Goal: Task Accomplishment & Management: Manage account settings

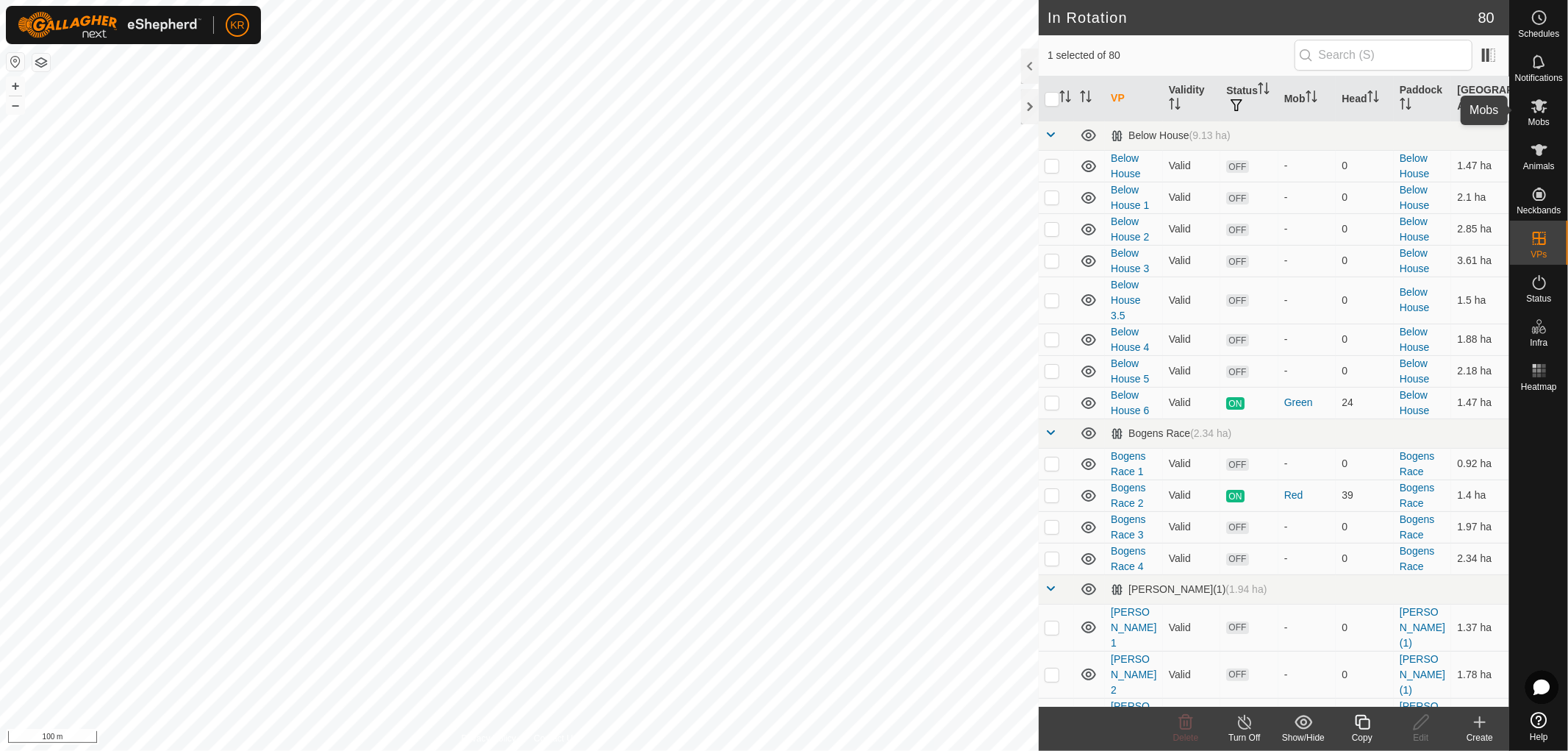
click at [1541, 114] on es-mob-svg-icon at bounding box center [1538, 106] width 26 height 23
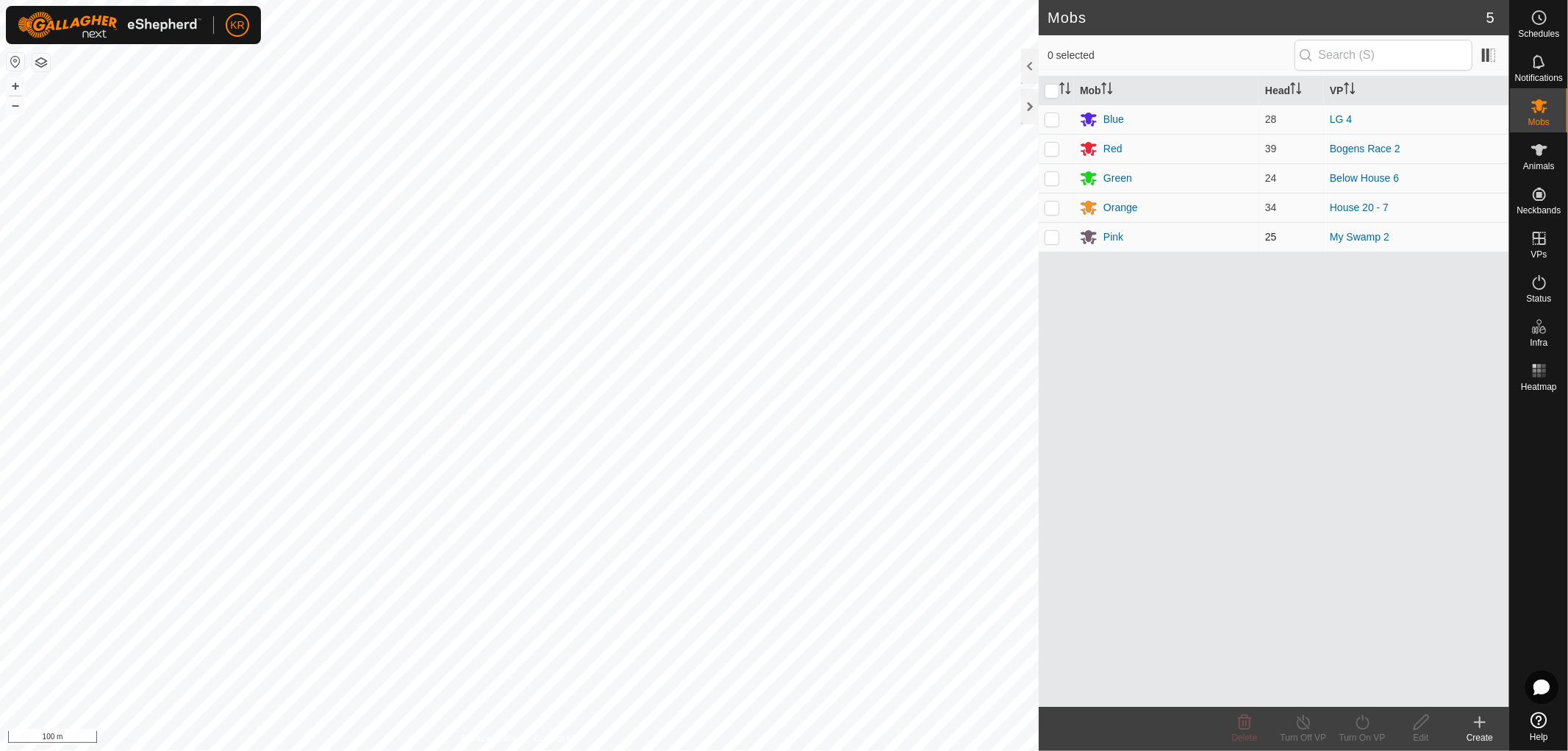
click at [1052, 243] on p-tablecheckbox at bounding box center [1051, 237] width 15 height 12
checkbox input "true"
click at [1368, 725] on icon at bounding box center [1362, 722] width 14 height 15
click at [1371, 689] on link "Now" at bounding box center [1406, 690] width 145 height 29
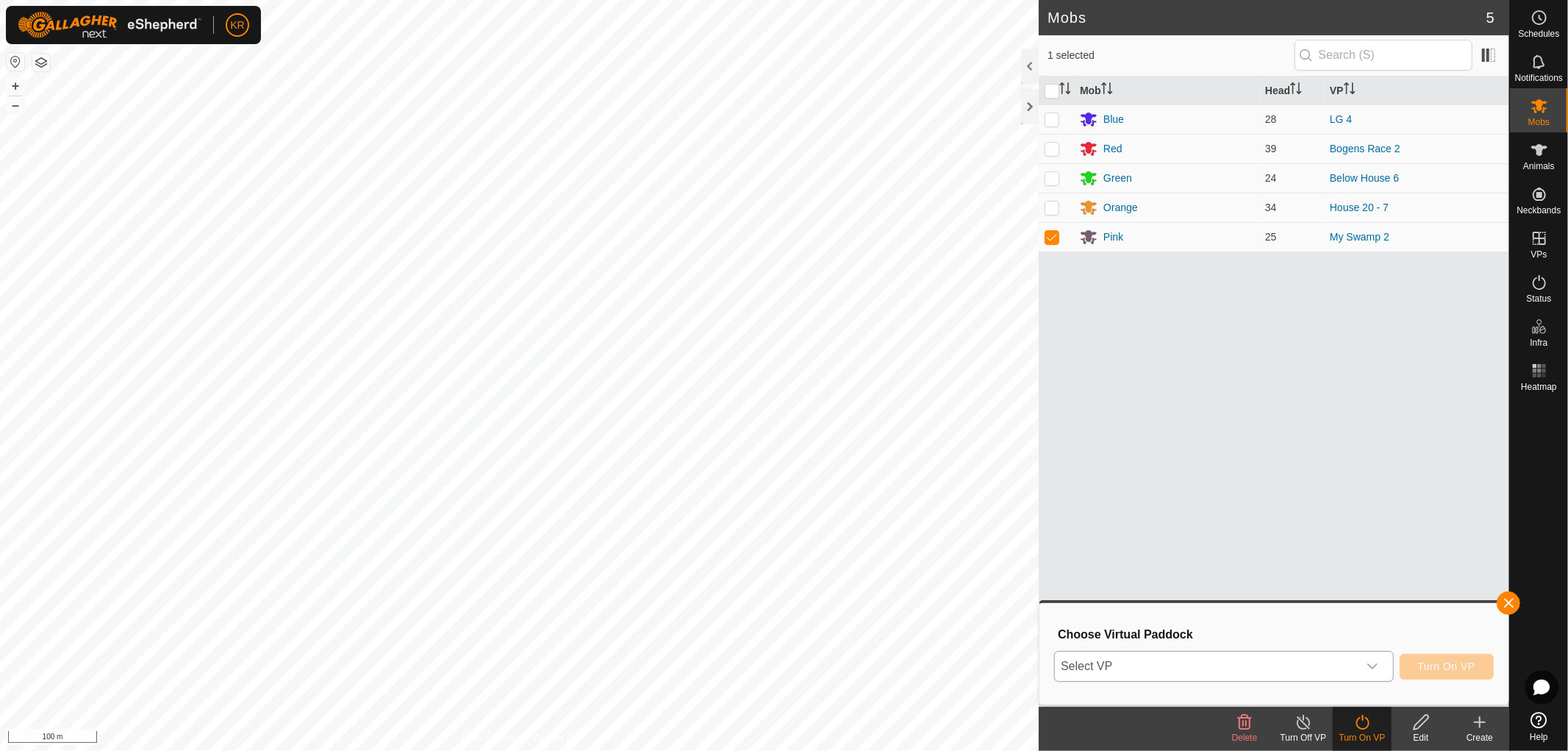
click at [1366, 661] on icon "dropdown trigger" at bounding box center [1372, 667] width 12 height 12
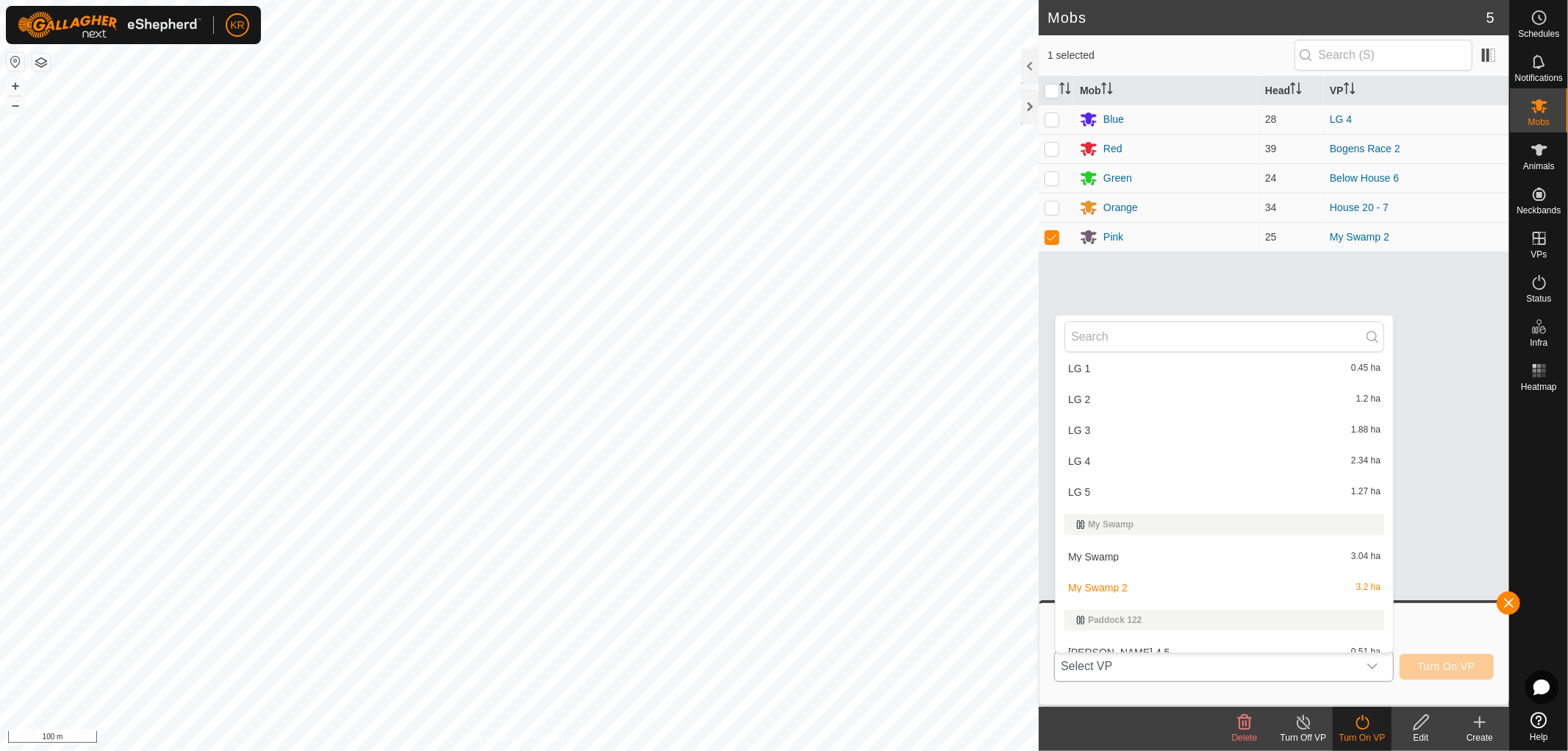
scroll to position [1826, 0]
click at [1134, 544] on li "My Swamp 3.04 ha" at bounding box center [1224, 553] width 337 height 29
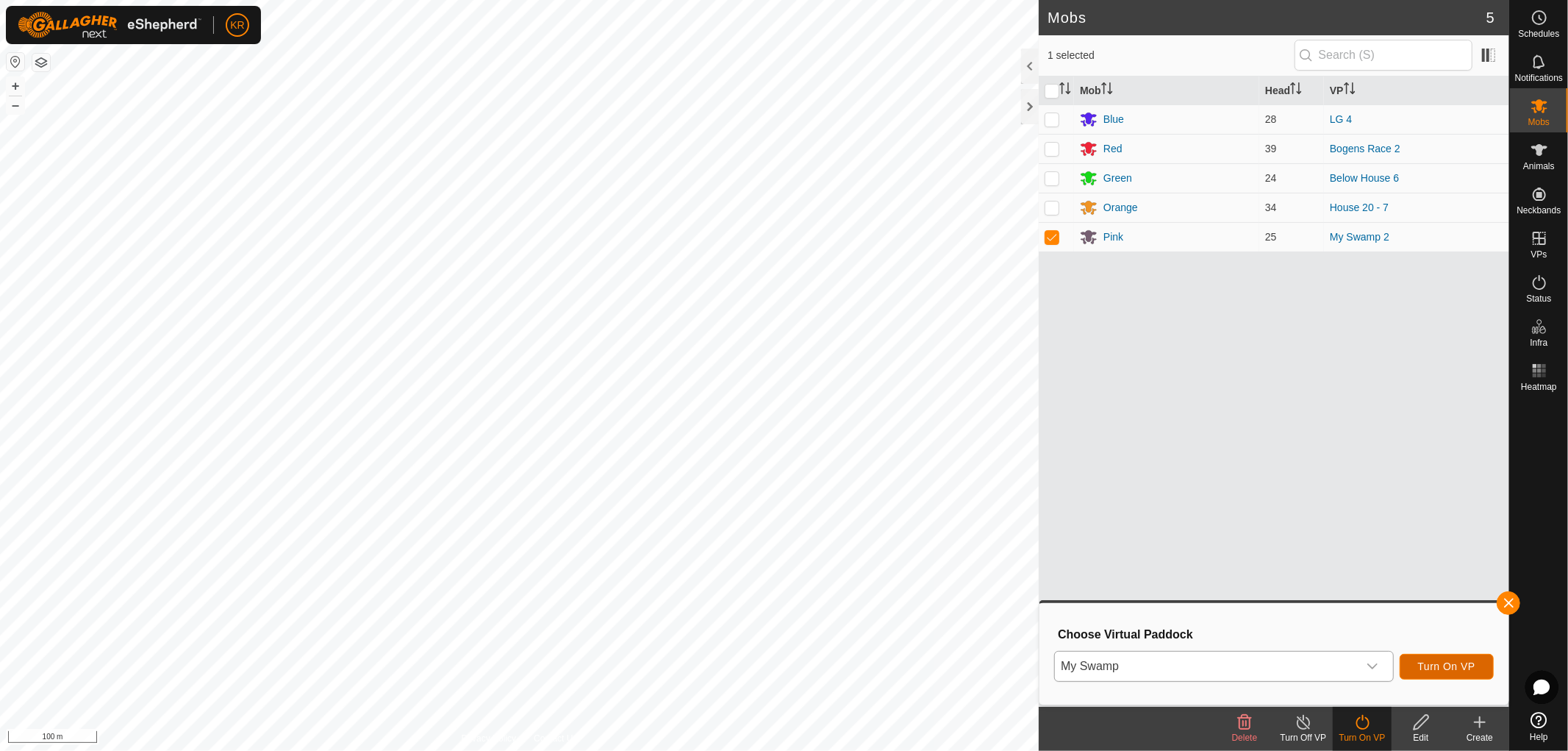
click at [1457, 659] on button "Turn On VP" at bounding box center [1446, 667] width 94 height 26
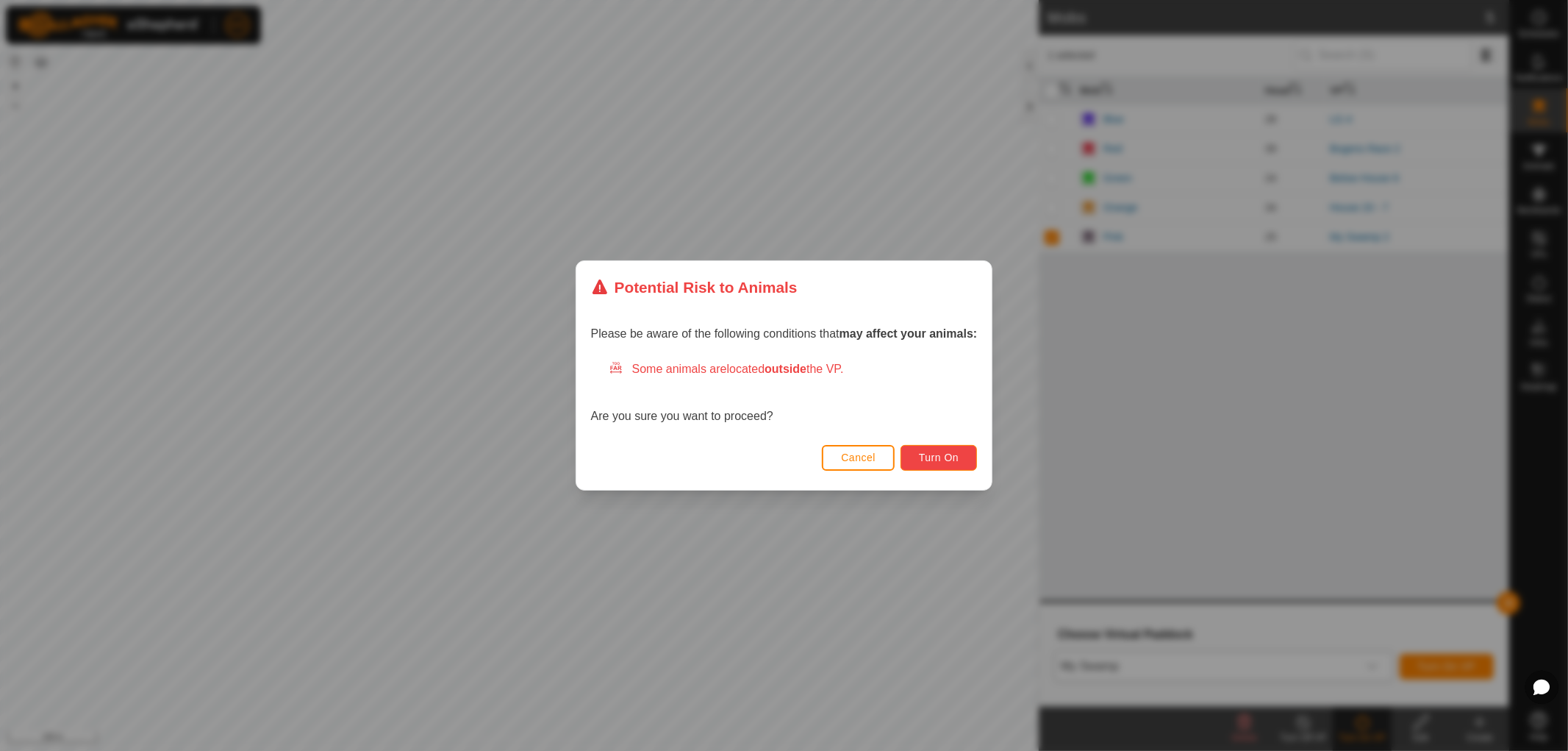
click at [954, 454] on span "Turn On" at bounding box center [938, 457] width 40 height 12
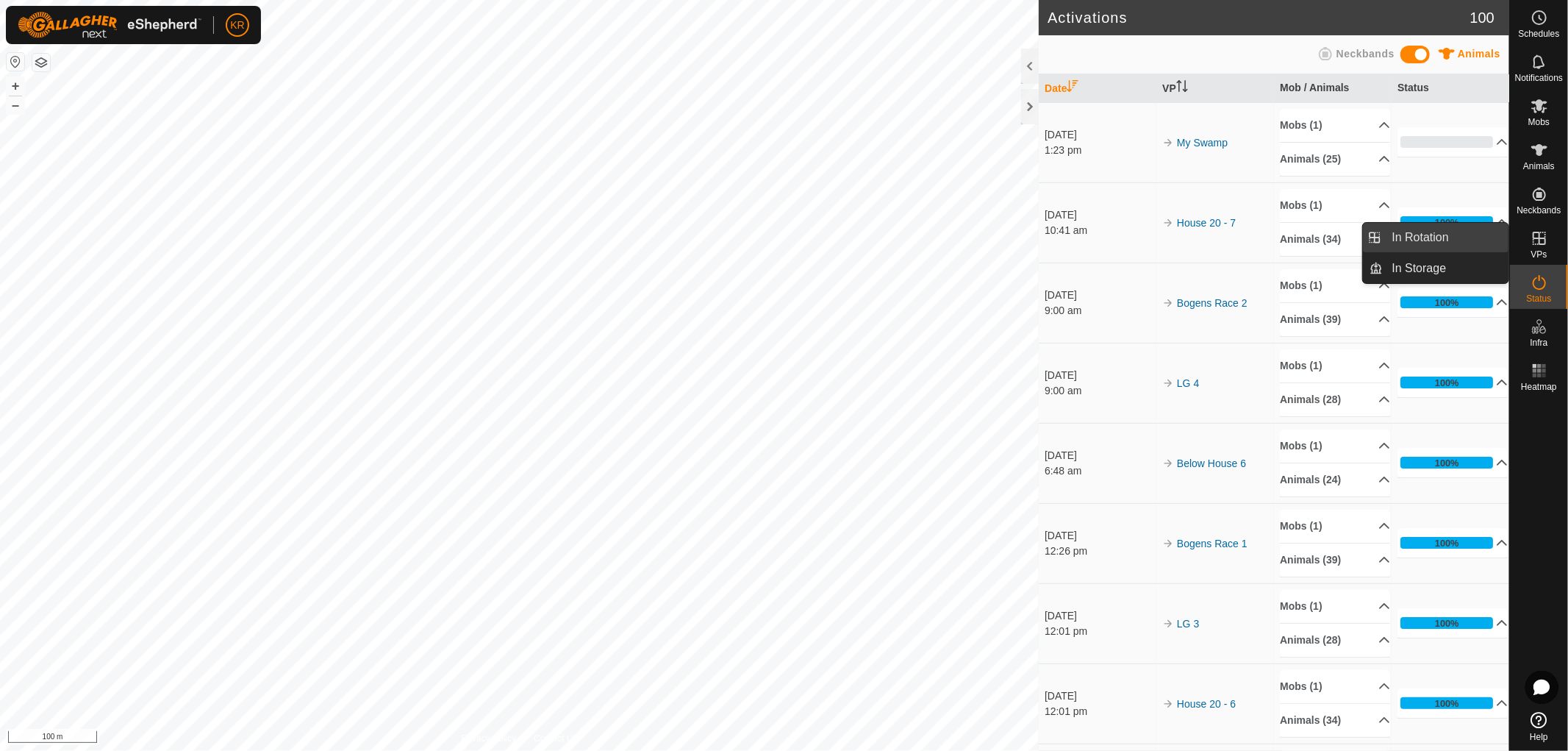
click at [1444, 226] on link "In Rotation" at bounding box center [1446, 238] width 126 height 29
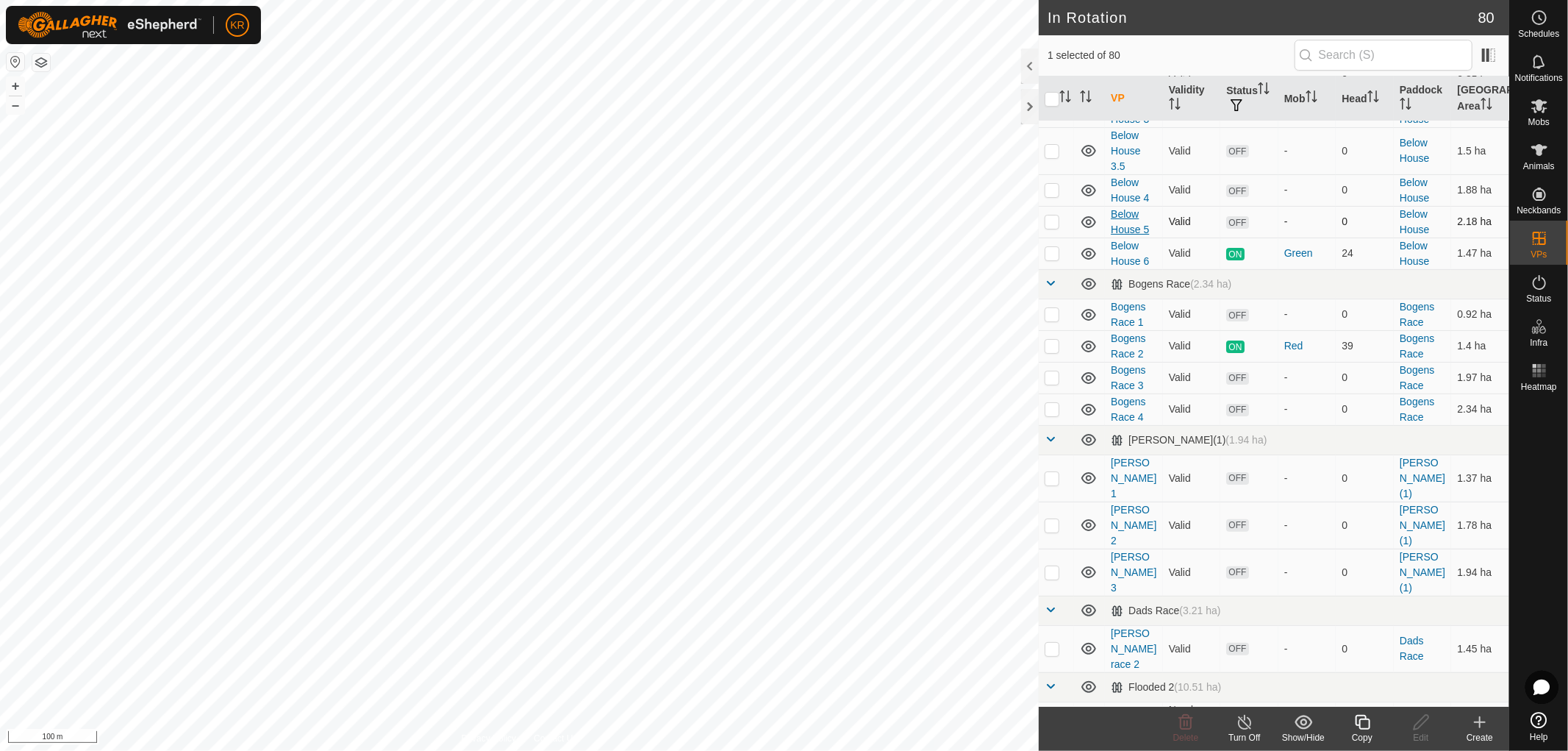
scroll to position [151, 0]
click at [1052, 470] on p-checkbox at bounding box center [1051, 475] width 15 height 12
checkbox input "true"
click at [1054, 517] on p-checkbox at bounding box center [1051, 523] width 15 height 12
checkbox input "true"
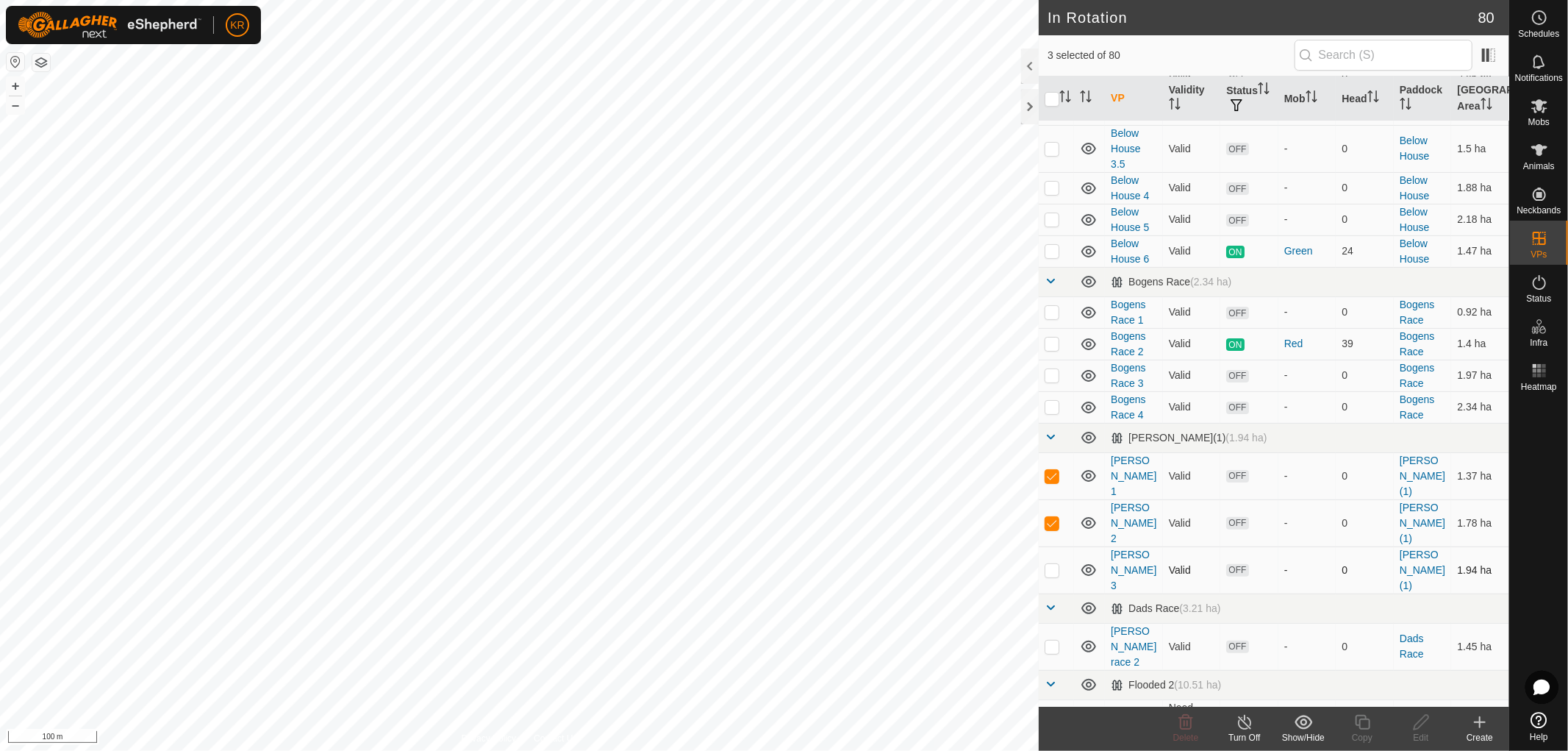
click at [1054, 564] on p-checkbox at bounding box center [1051, 570] width 15 height 12
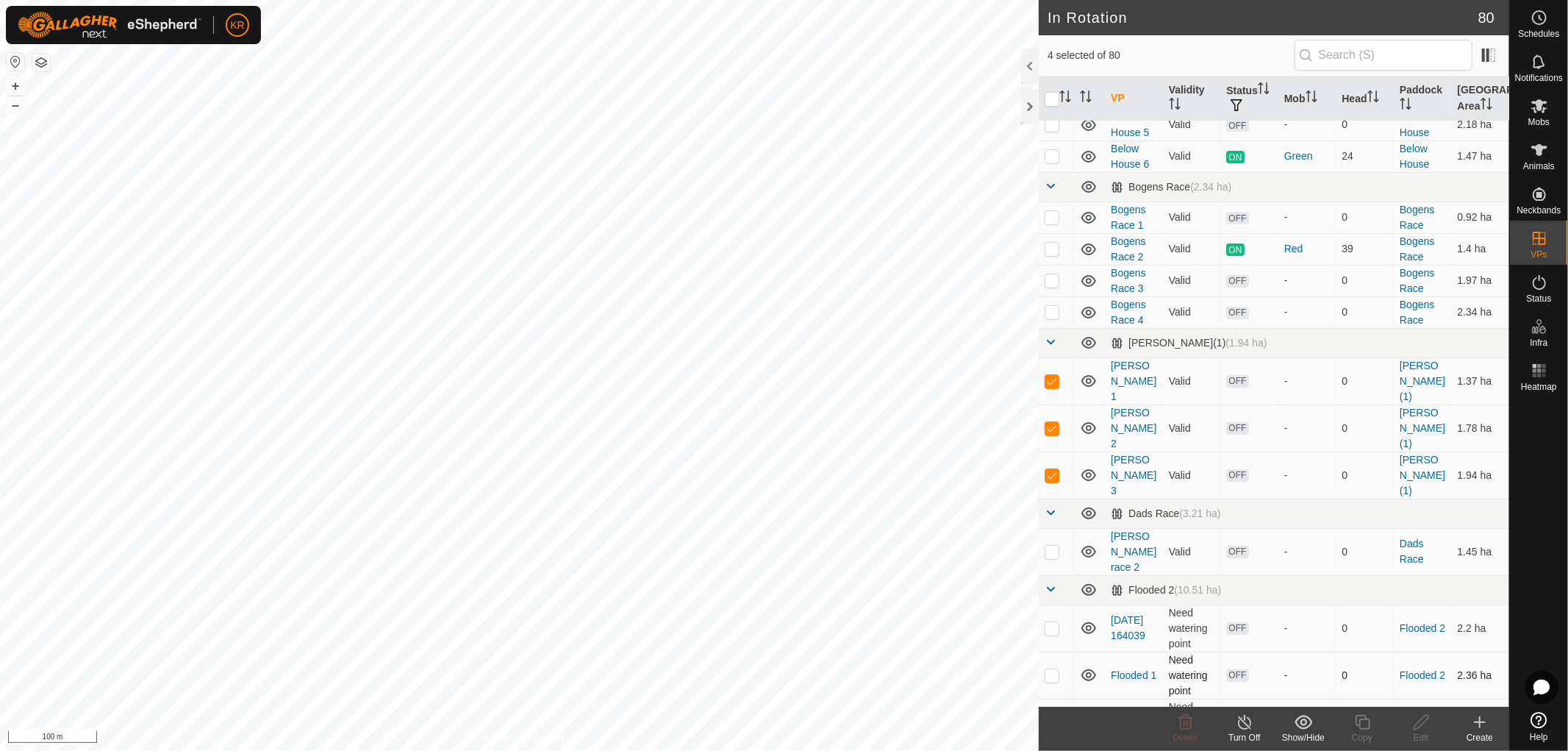
scroll to position [250, 0]
click at [1052, 466] on p-tablecheckbox at bounding box center [1051, 472] width 15 height 12
checkbox input "false"
click at [1049, 418] on p-checkbox at bounding box center [1051, 424] width 15 height 12
checkbox input "false"
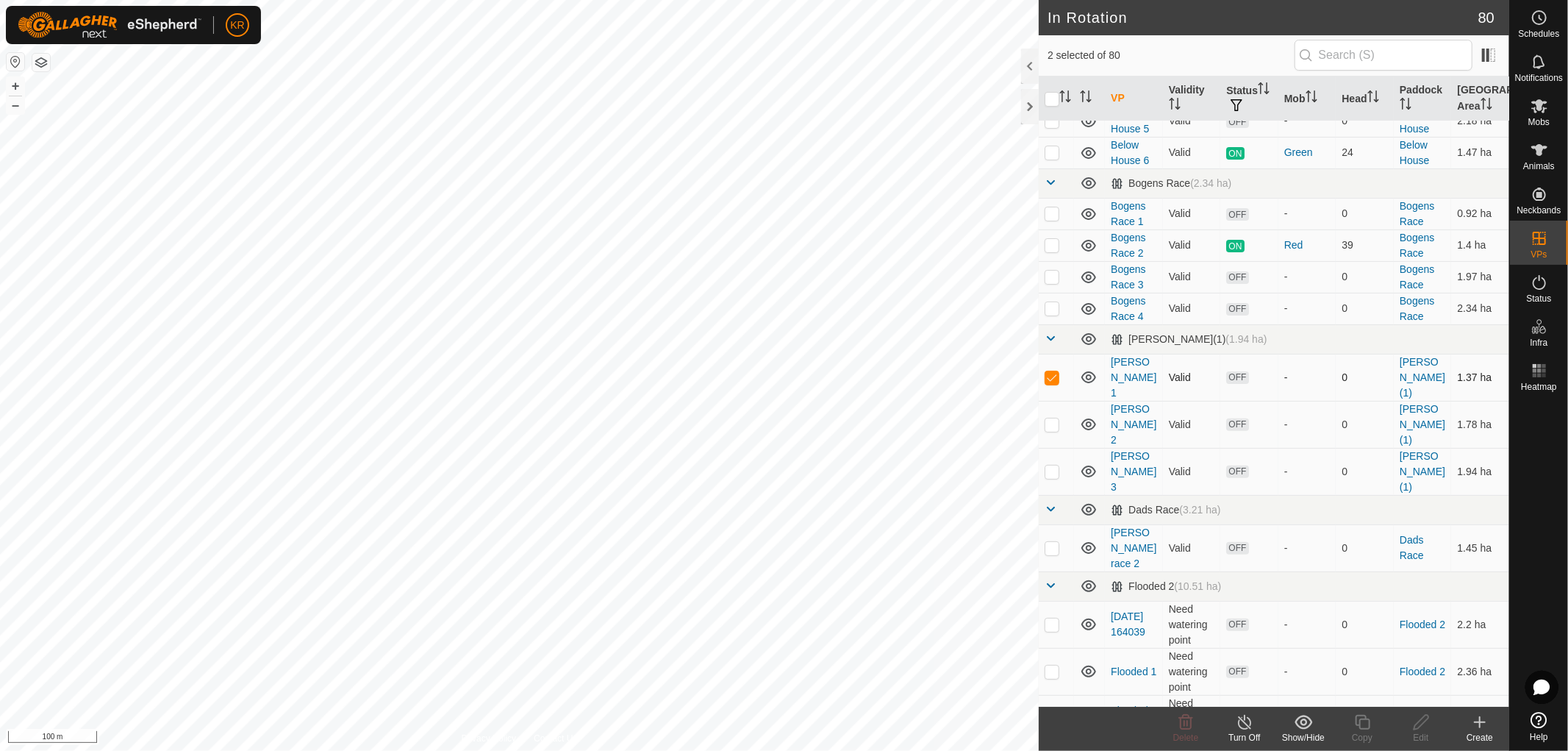
click at [1054, 372] on p-checkbox at bounding box center [1051, 377] width 15 height 12
click at [1049, 372] on p-checkbox at bounding box center [1051, 377] width 15 height 12
click at [1054, 372] on p-checkbox at bounding box center [1051, 377] width 15 height 12
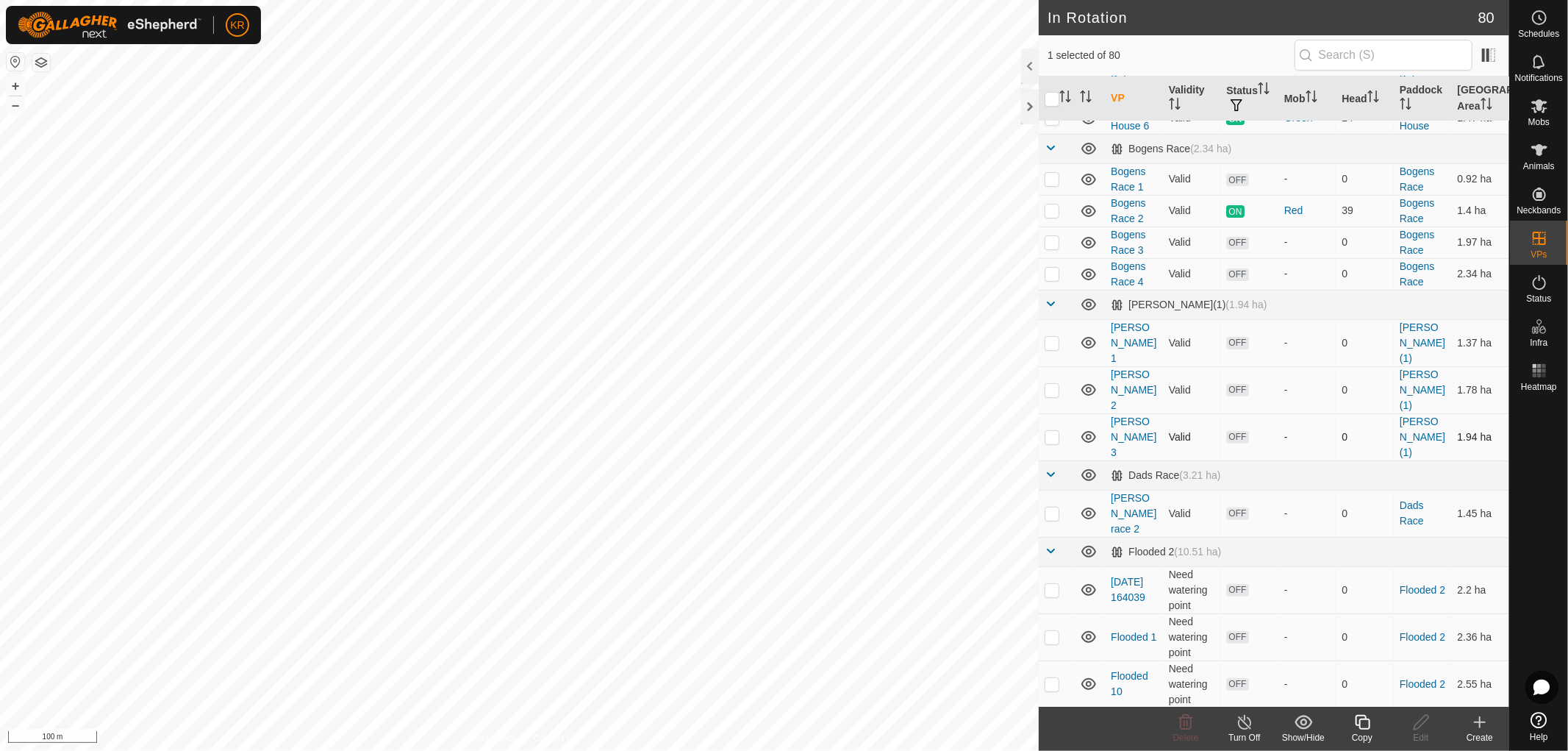
scroll to position [285, 0]
click at [1042, 329] on td at bounding box center [1056, 342] width 35 height 48
checkbox input "true"
click at [1057, 383] on p-checkbox at bounding box center [1051, 389] width 15 height 12
checkbox input "true"
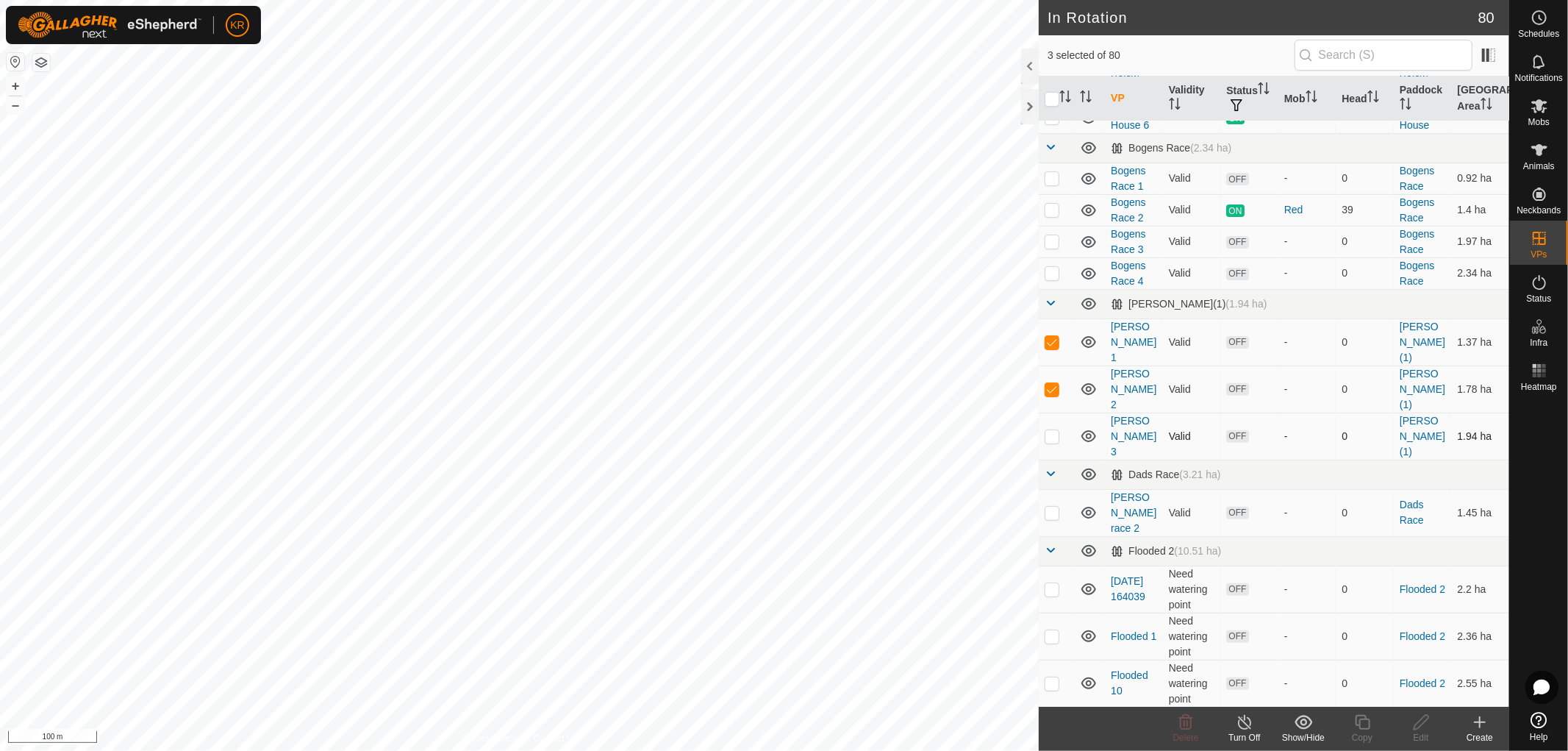
click at [1058, 430] on p-tablecheckbox at bounding box center [1051, 436] width 15 height 12
checkbox input "true"
click at [1299, 722] on icon at bounding box center [1303, 722] width 17 height 14
click at [1319, 658] on link "Hide" at bounding box center [1347, 657] width 145 height 29
click at [1308, 727] on icon at bounding box center [1303, 722] width 17 height 14
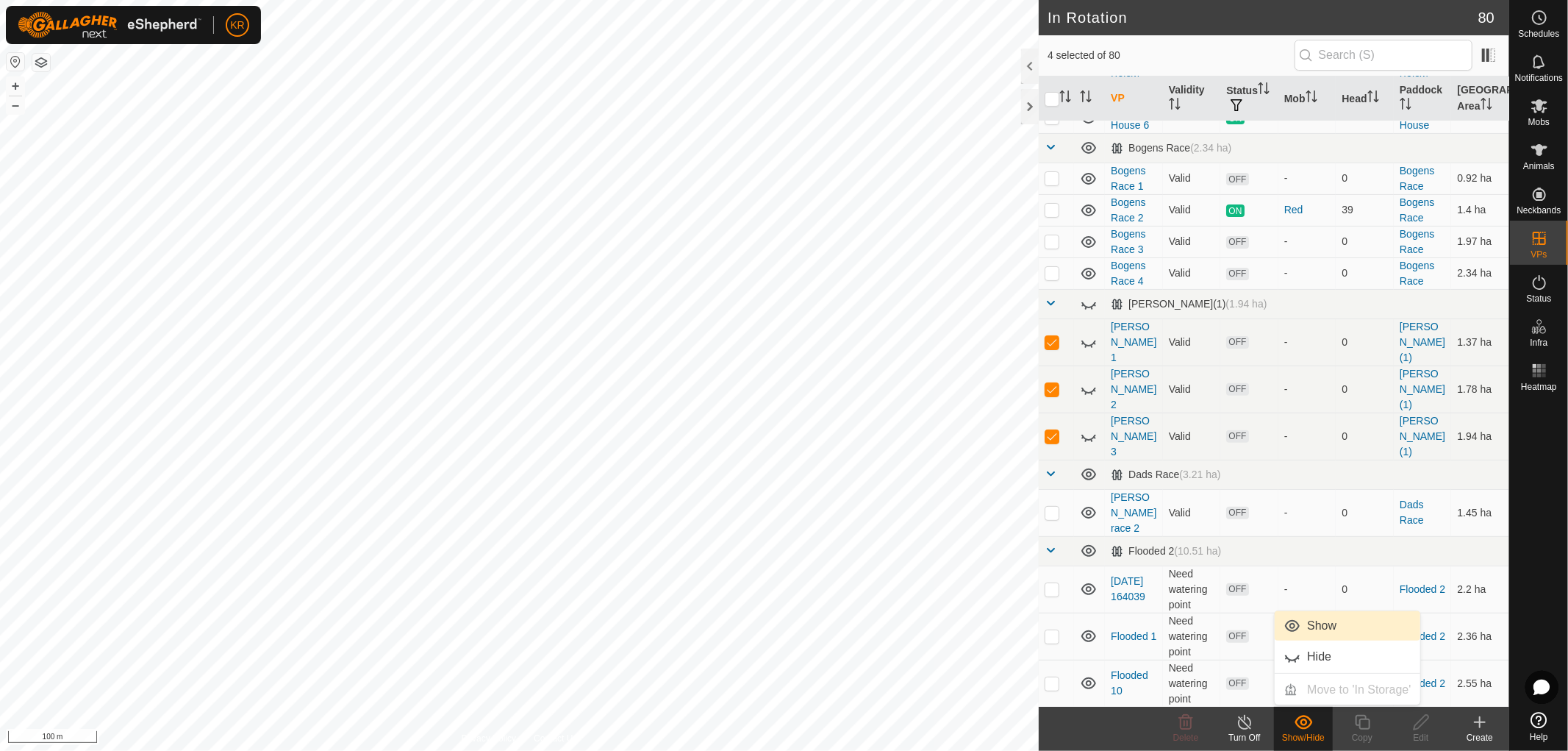
click at [1310, 628] on link "Show" at bounding box center [1347, 626] width 145 height 29
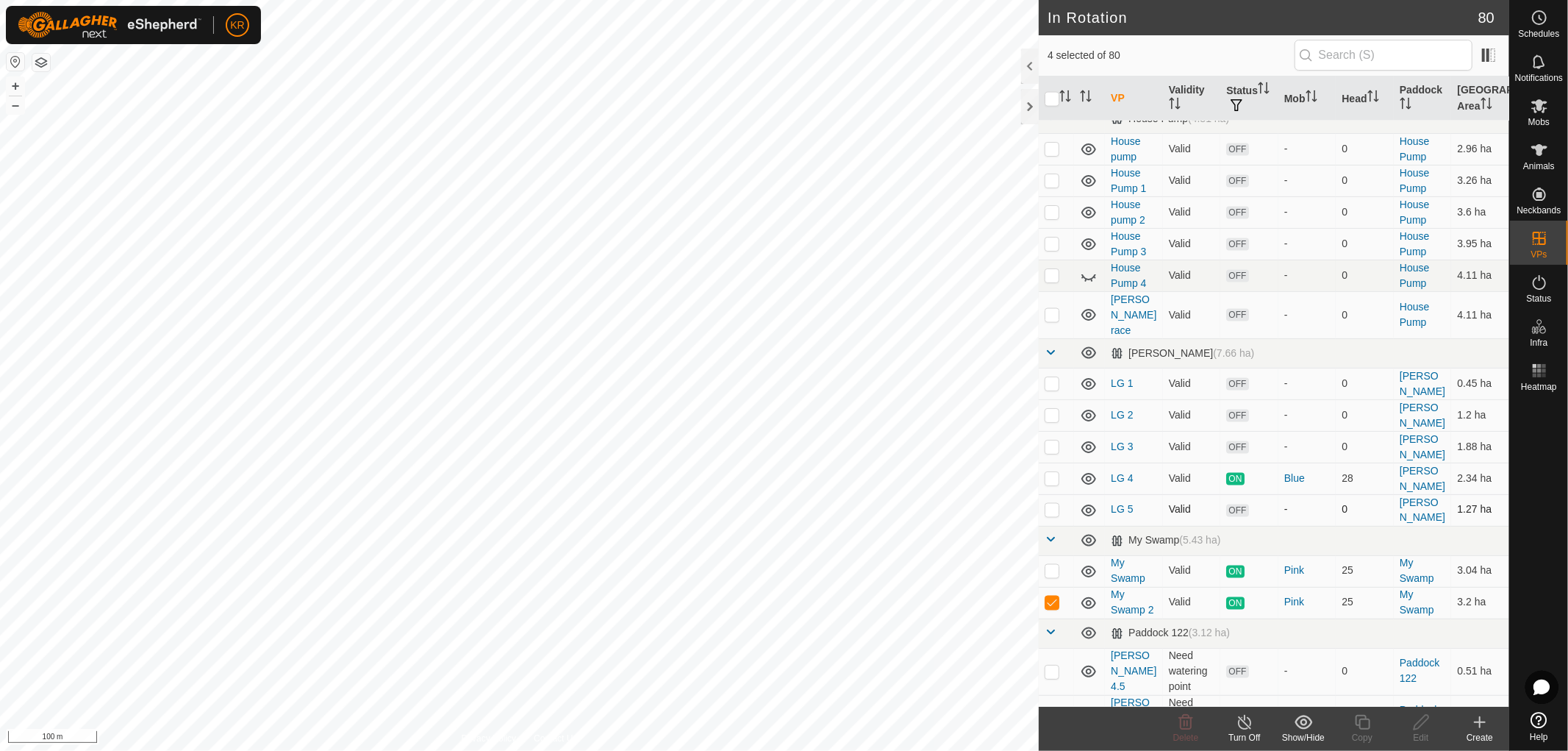
scroll to position [1924, 0]
click at [1049, 594] on p-checkbox at bounding box center [1051, 600] width 15 height 12
checkbox input "false"
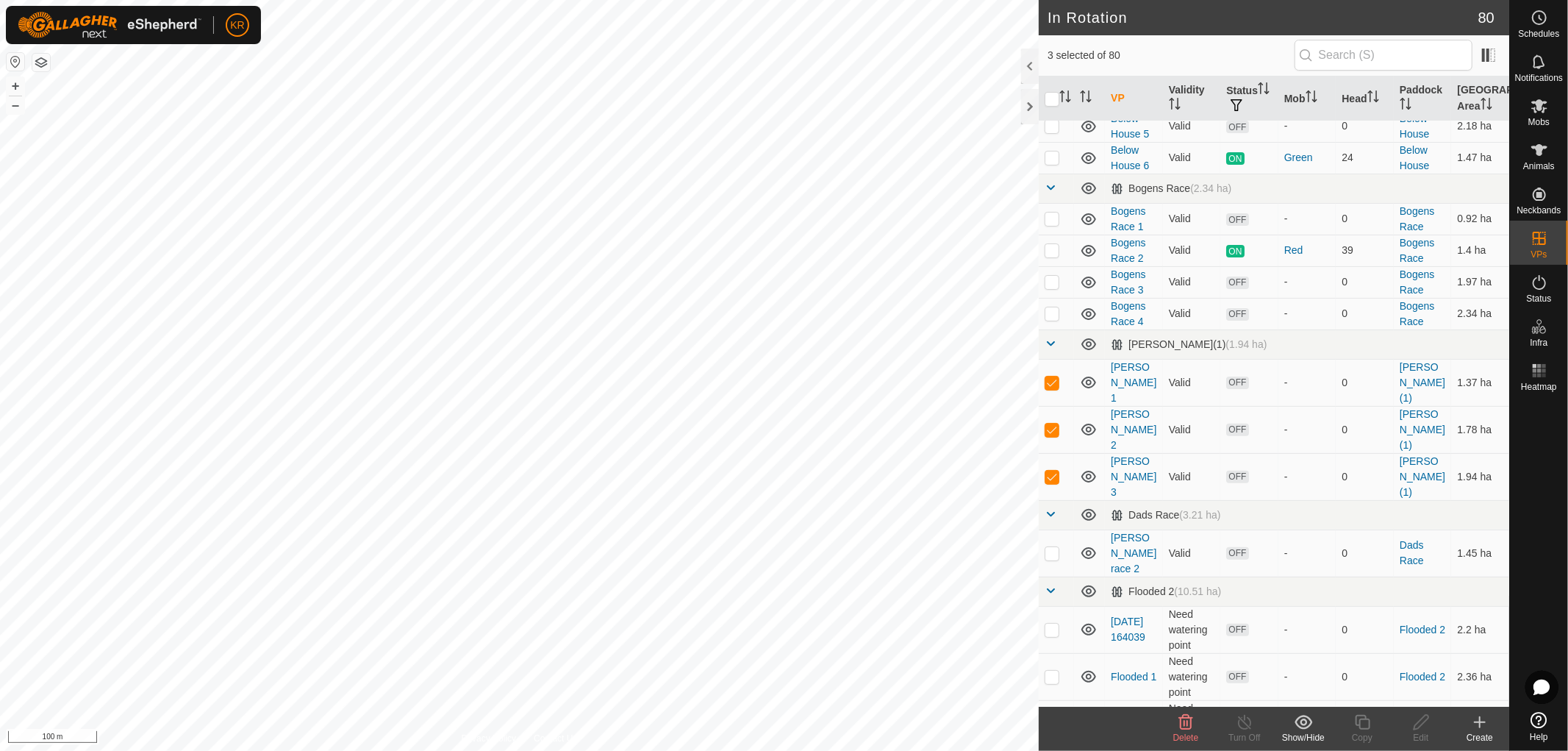
scroll to position [245, 0]
click at [1186, 722] on icon at bounding box center [1185, 722] width 17 height 17
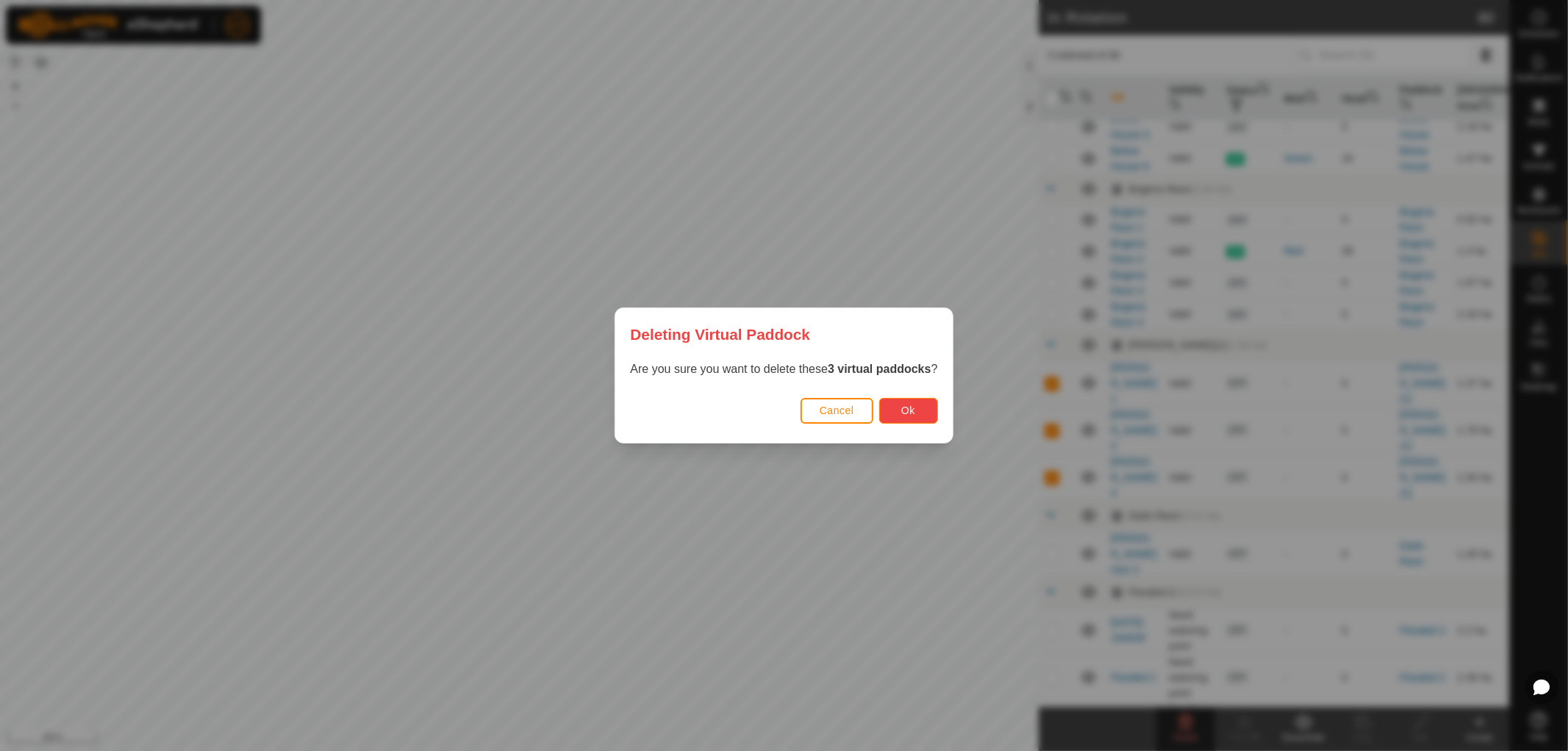
click at [915, 409] on span "Ok" at bounding box center [908, 410] width 14 height 12
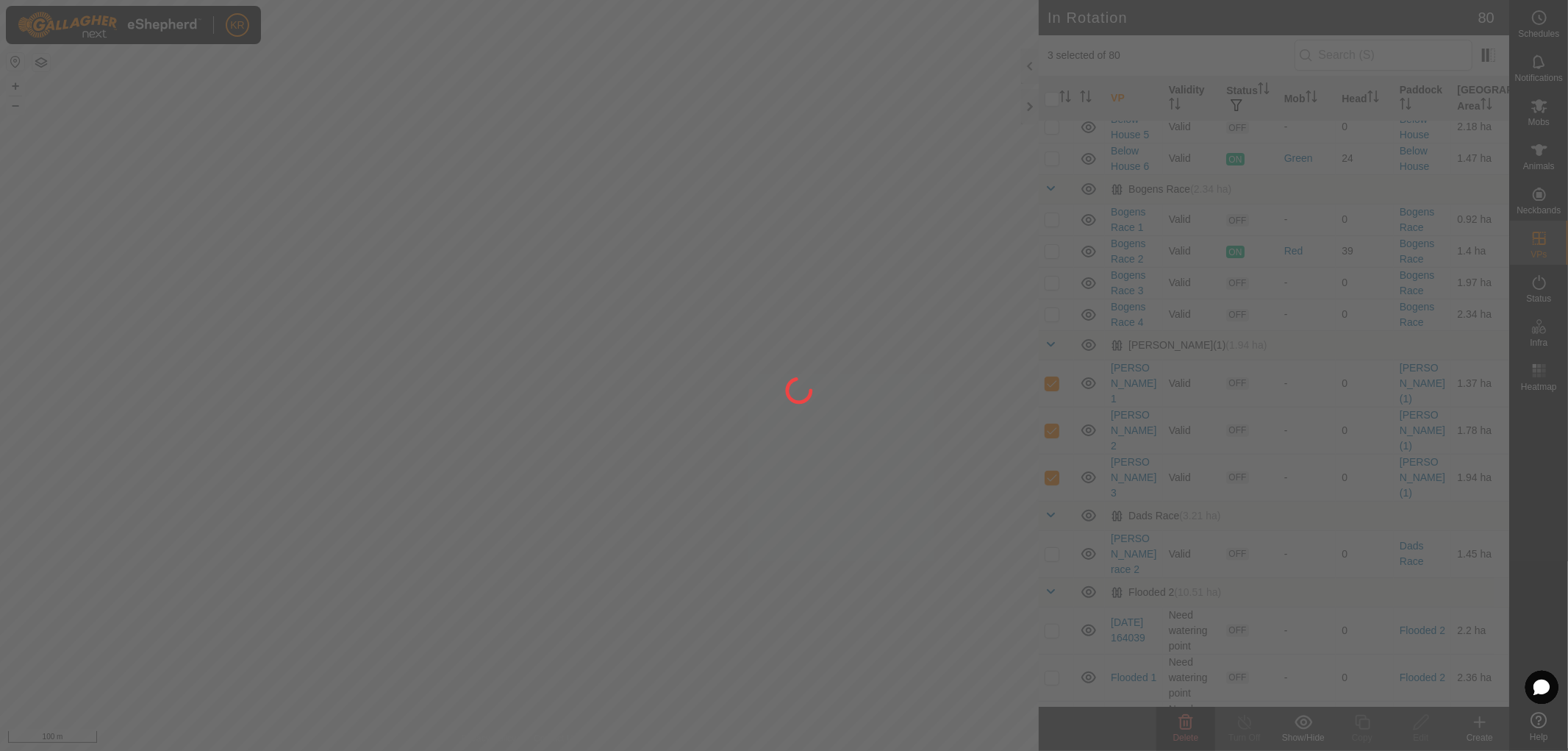
checkbox input "false"
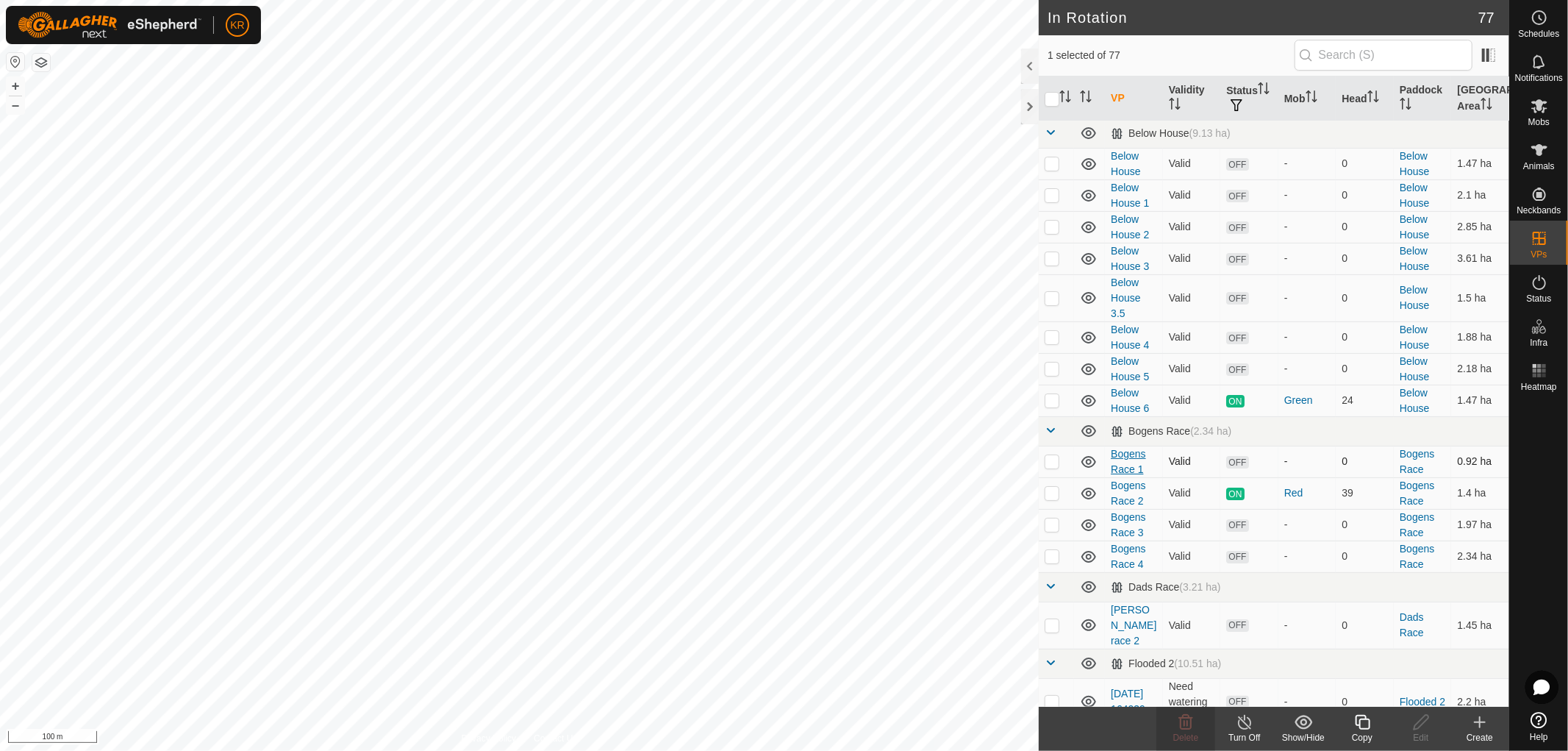
scroll to position [3, 0]
click at [1055, 162] on p-checkbox at bounding box center [1051, 162] width 15 height 12
checkbox input "true"
click at [1054, 196] on p-checkbox at bounding box center [1051, 194] width 15 height 12
checkbox input "true"
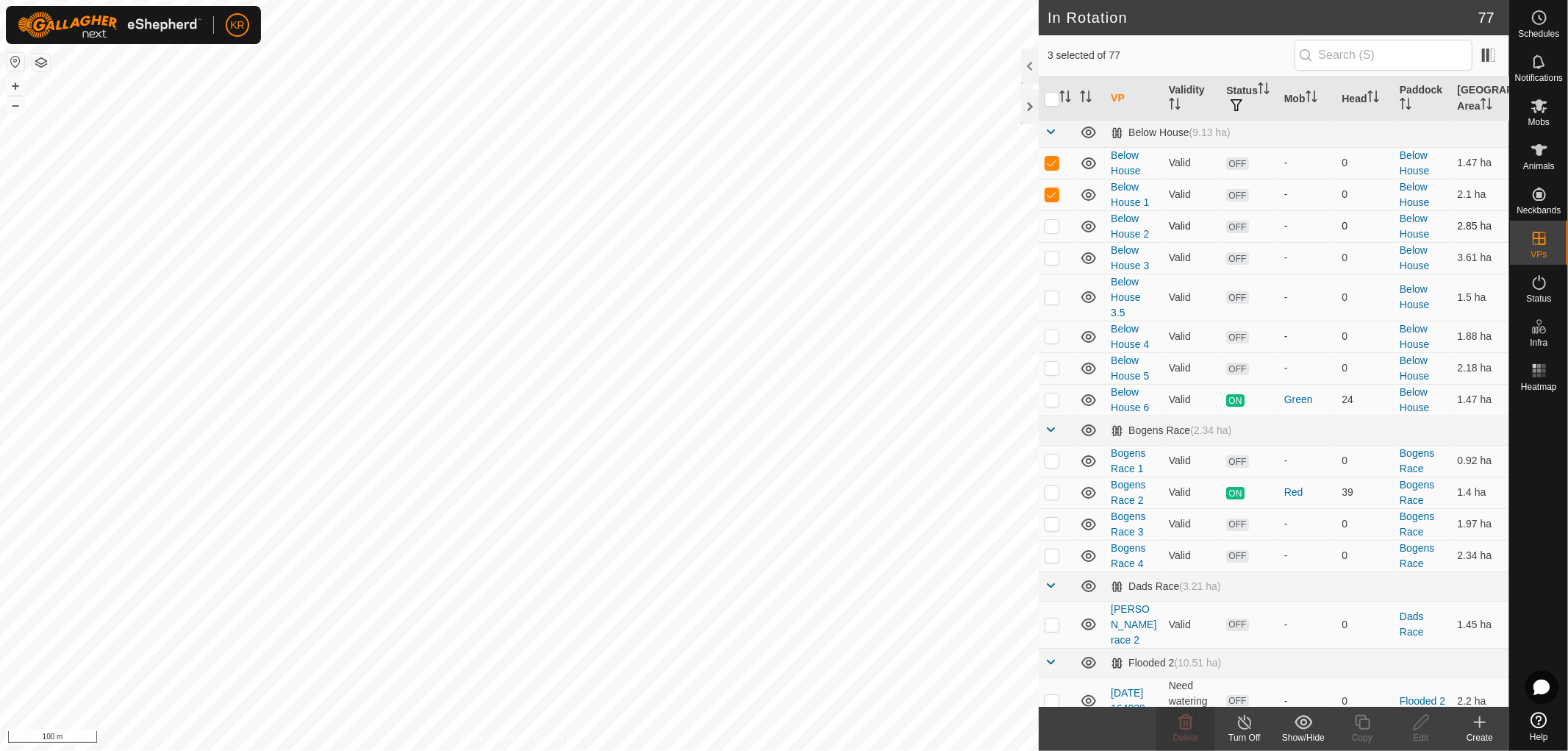
click at [1052, 224] on p-checkbox at bounding box center [1051, 226] width 15 height 12
checkbox input "true"
click at [1061, 263] on td at bounding box center [1056, 257] width 35 height 32
checkbox input "true"
click at [1053, 300] on p-checkbox at bounding box center [1051, 297] width 15 height 12
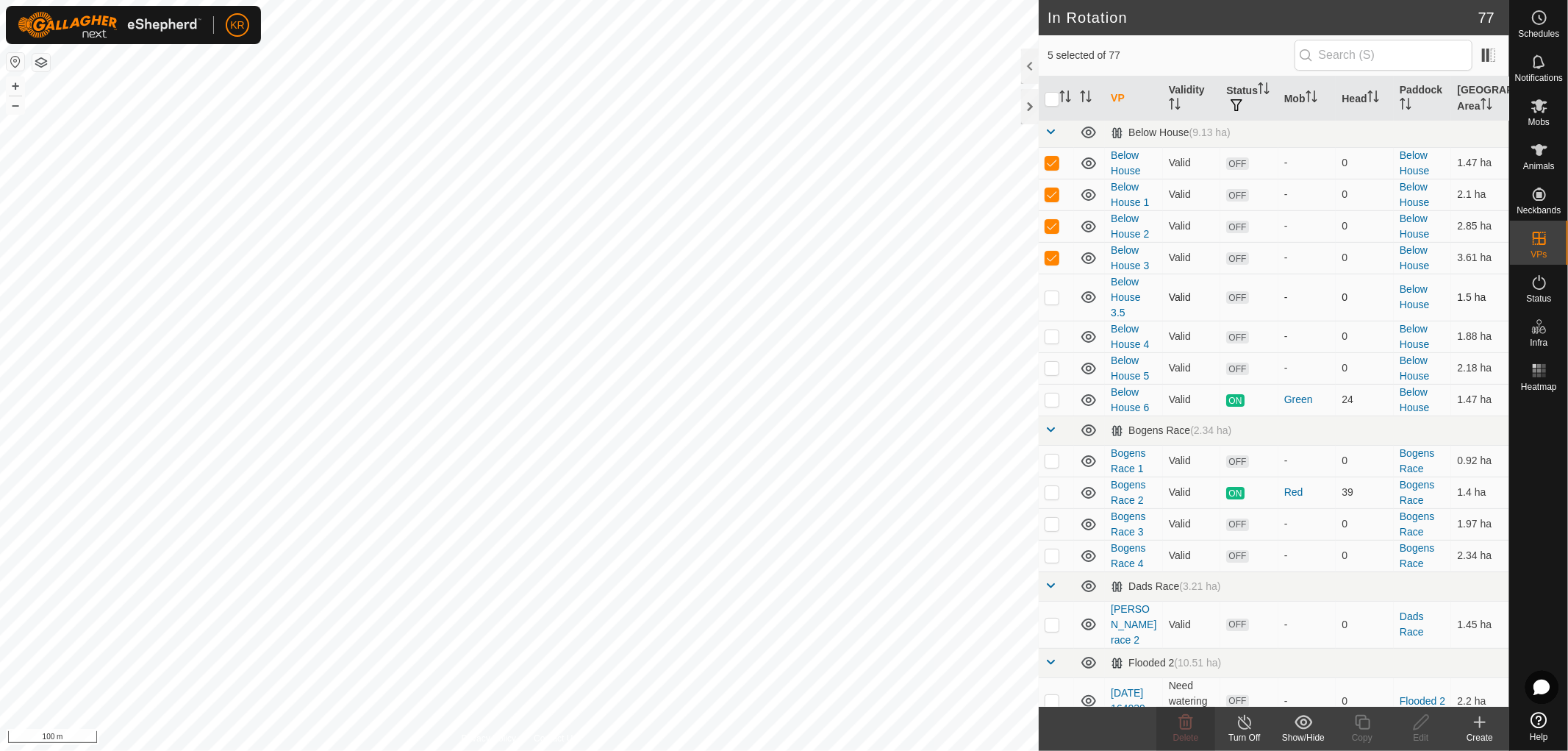
checkbox input "true"
click at [1049, 334] on p-checkbox at bounding box center [1051, 336] width 15 height 12
checkbox input "true"
click at [1053, 361] on td at bounding box center [1056, 368] width 35 height 32
click at [1292, 724] on show-hide-svg-icon at bounding box center [1302, 722] width 59 height 17
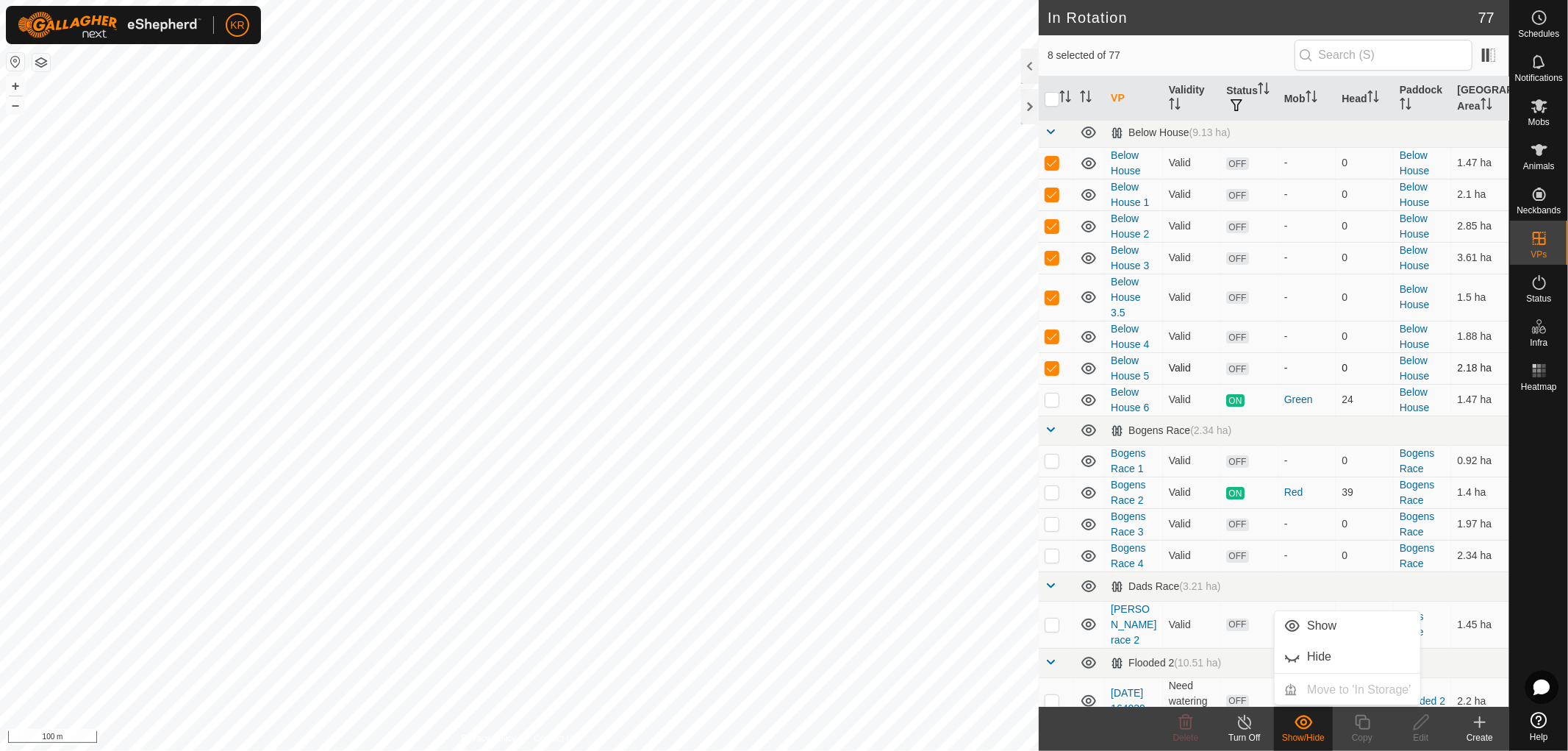
click at [1047, 369] on p-checkbox at bounding box center [1051, 368] width 15 height 12
checkbox input "false"
click at [1295, 724] on icon at bounding box center [1303, 722] width 18 height 17
click at [1045, 330] on p-checkbox at bounding box center [1051, 336] width 15 height 12
checkbox input "false"
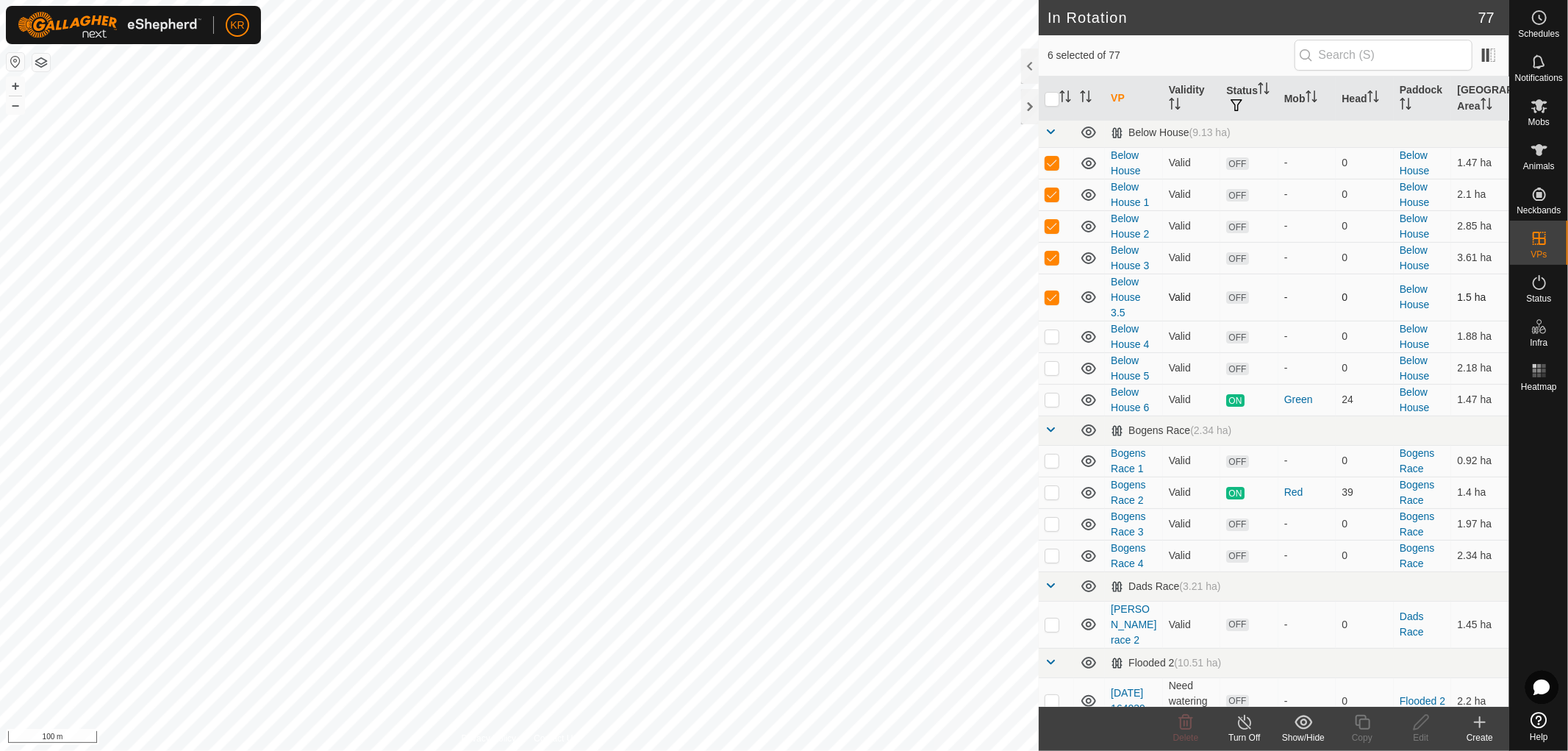
click at [1046, 292] on p-checkbox at bounding box center [1051, 297] width 15 height 12
checkbox input "false"
click at [1047, 263] on td at bounding box center [1056, 257] width 35 height 32
checkbox input "false"
click at [1049, 231] on p-tablecheckbox at bounding box center [1051, 226] width 15 height 12
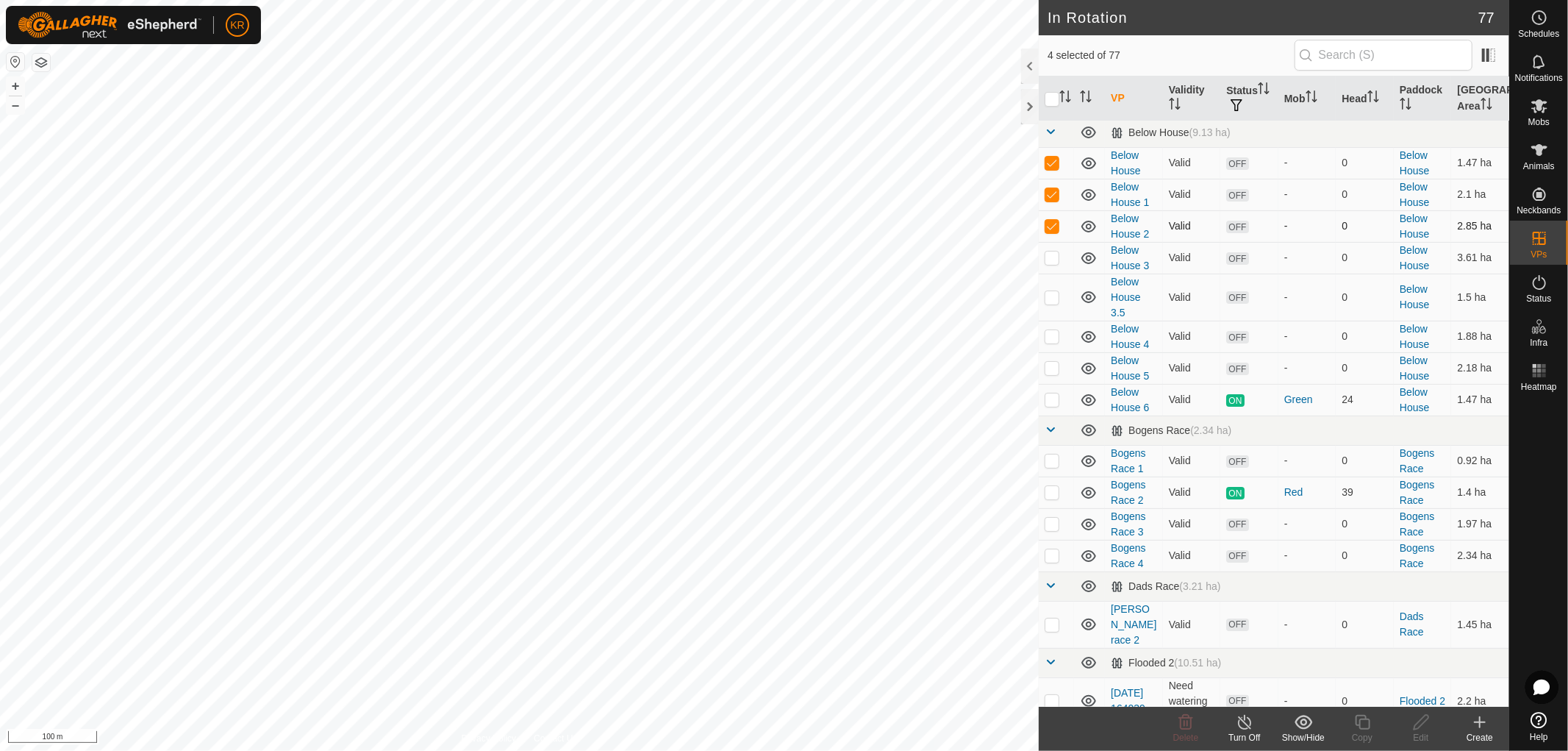
checkbox input "false"
click at [1051, 193] on p-checkbox at bounding box center [1051, 194] width 15 height 12
checkbox input "false"
click at [1049, 153] on td at bounding box center [1056, 163] width 35 height 32
checkbox input "false"
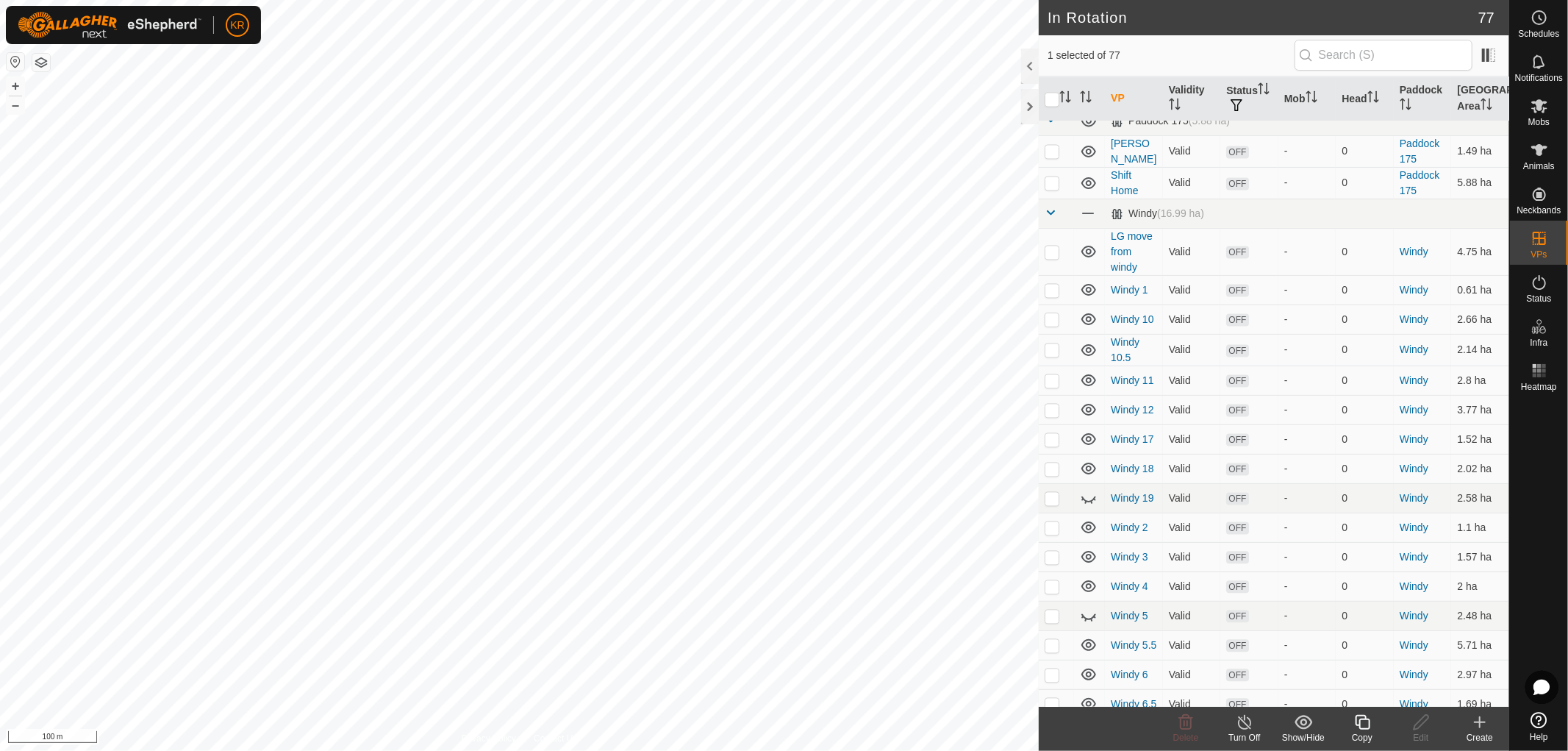
scroll to position [2467, 0]
click at [1054, 283] on p-checkbox at bounding box center [1051, 289] width 15 height 12
checkbox input "true"
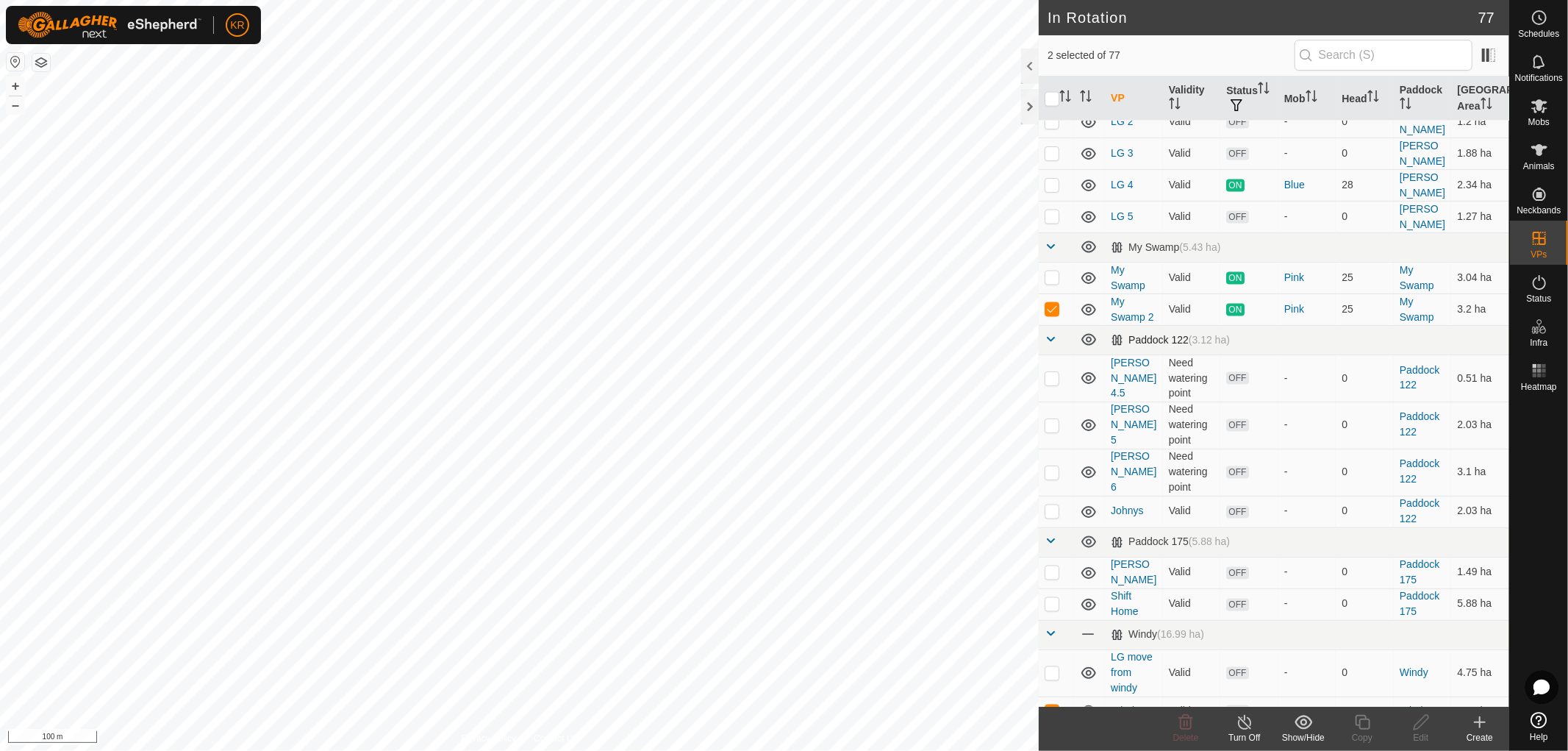
scroll to position [2053, 0]
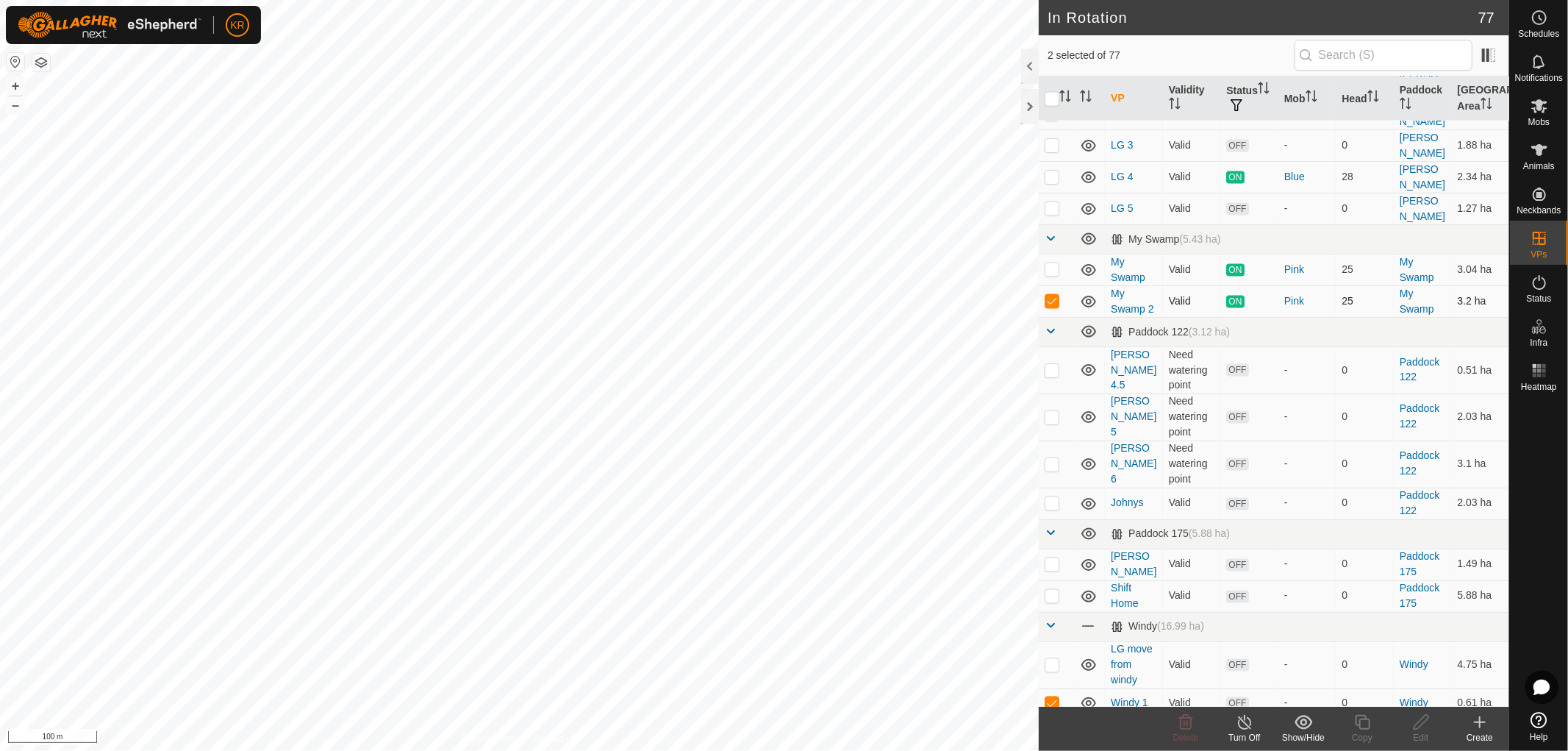
click at [1054, 295] on p-checkbox at bounding box center [1051, 301] width 15 height 12
checkbox input "false"
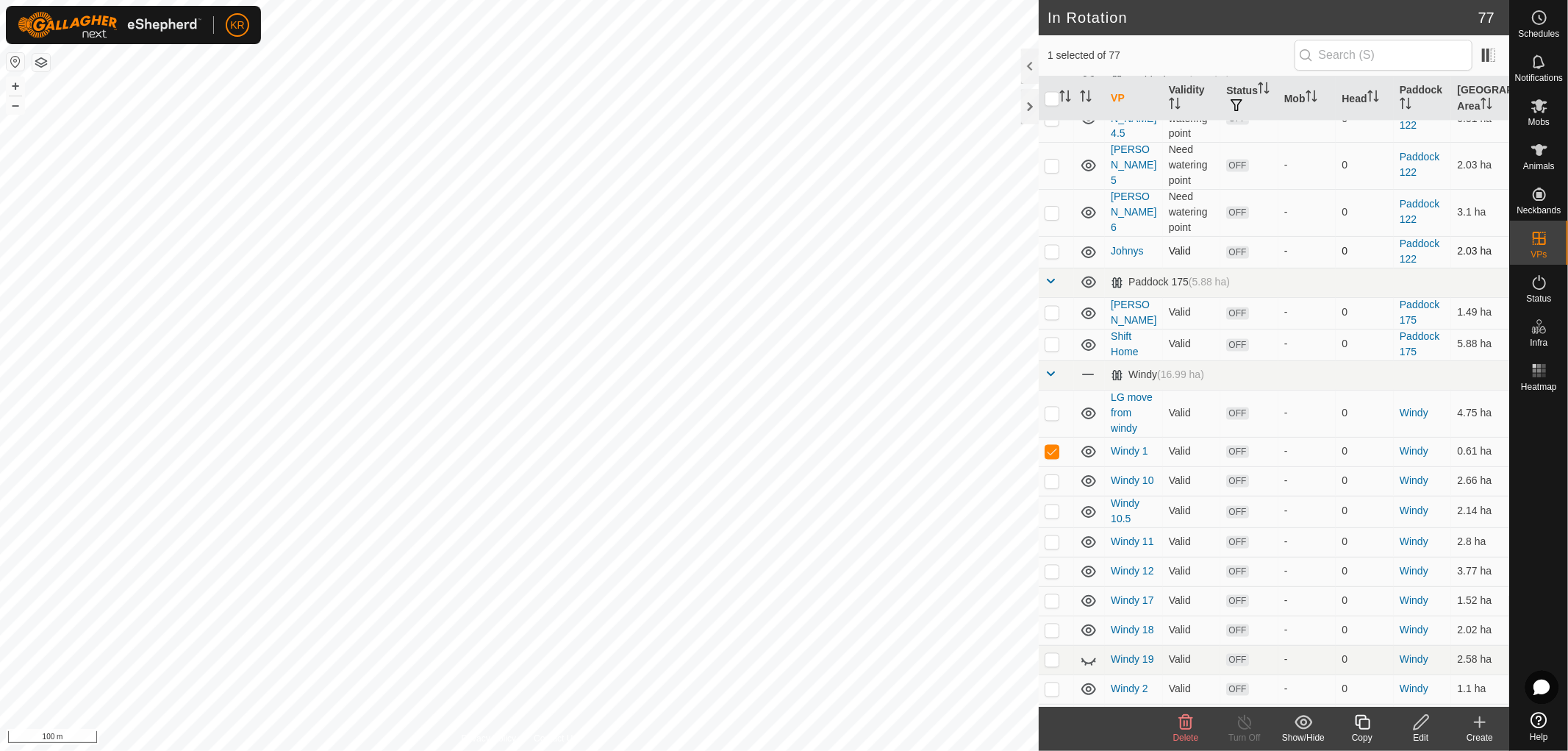
scroll to position [2336, 0]
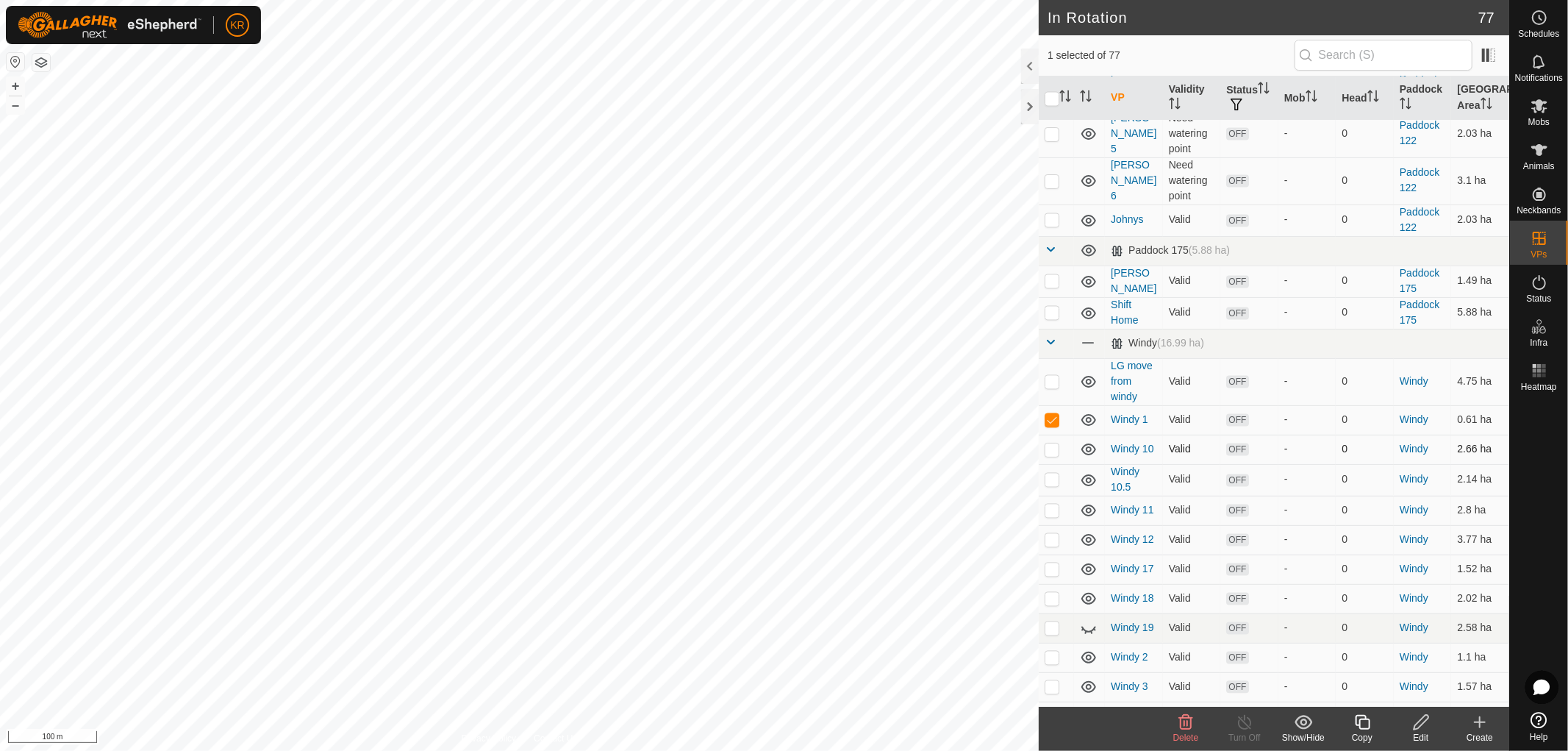
click at [1051, 443] on p-checkbox at bounding box center [1051, 449] width 15 height 12
checkbox input "true"
click at [1055, 473] on p-checkbox at bounding box center [1051, 479] width 15 height 12
checkbox input "true"
click at [1049, 376] on p-checkbox at bounding box center [1051, 381] width 15 height 12
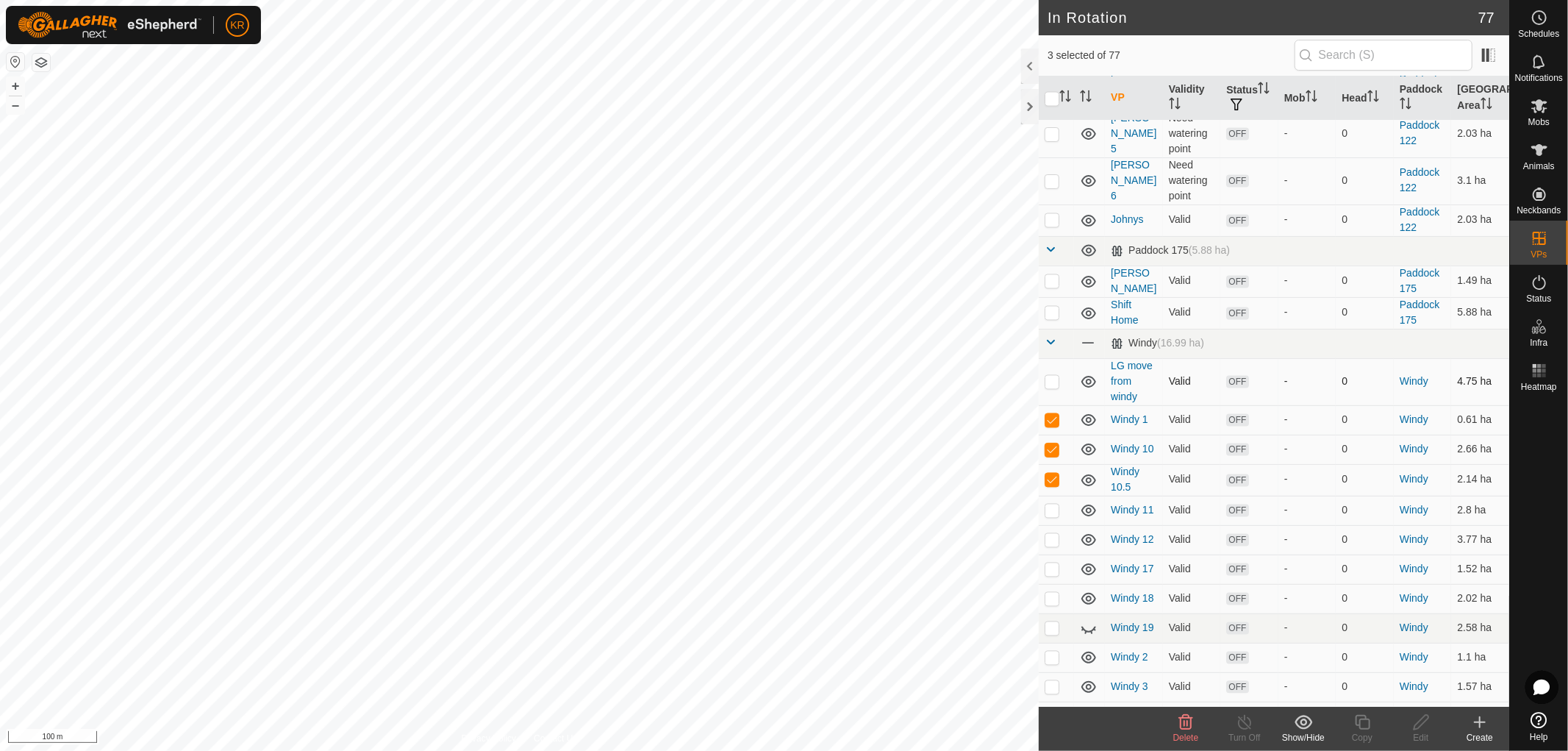
checkbox input "true"
click at [1055, 505] on p-checkbox at bounding box center [1051, 510] width 15 height 12
checkbox input "true"
click at [1060, 525] on td at bounding box center [1056, 539] width 35 height 29
checkbox input "true"
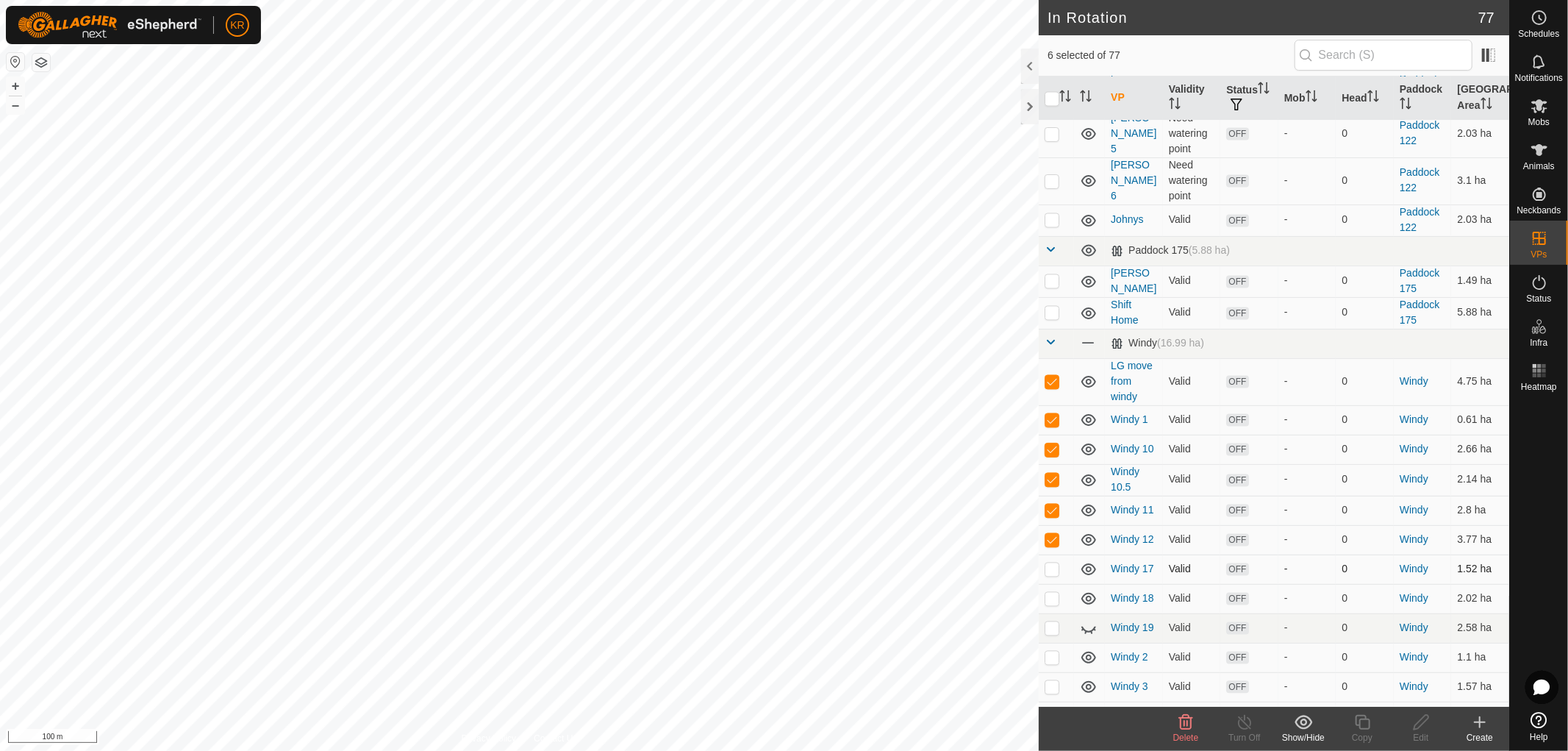
click at [1047, 564] on p-checkbox at bounding box center [1051, 570] width 15 height 12
checkbox input "true"
click at [1049, 593] on p-checkbox at bounding box center [1051, 599] width 15 height 12
checkbox input "true"
click at [1055, 622] on p-checkbox at bounding box center [1051, 628] width 15 height 12
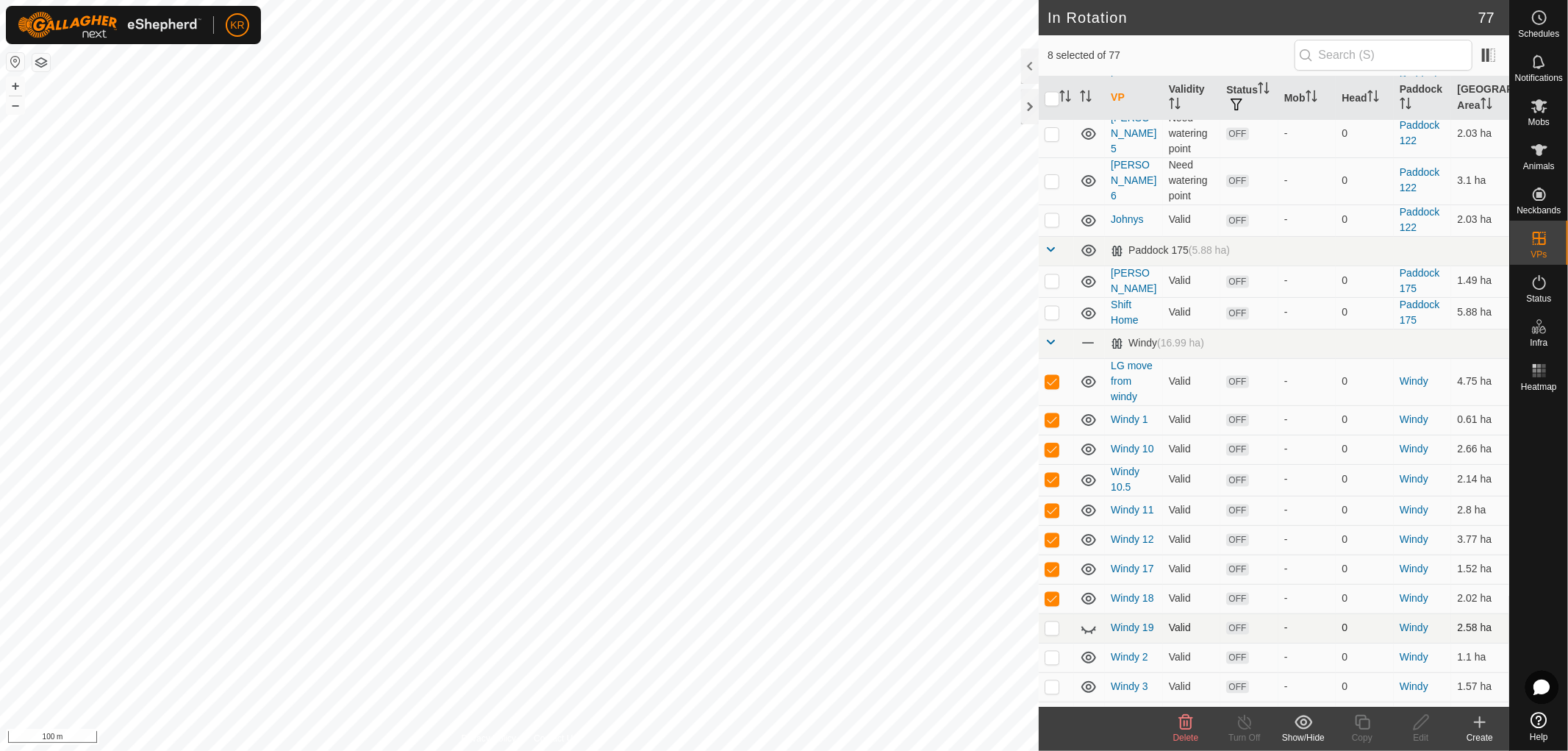
checkbox input "true"
click at [1055, 642] on td at bounding box center [1056, 657] width 35 height 29
checkbox input "true"
click at [1055, 681] on p-checkbox at bounding box center [1051, 687] width 15 height 12
checkbox input "true"
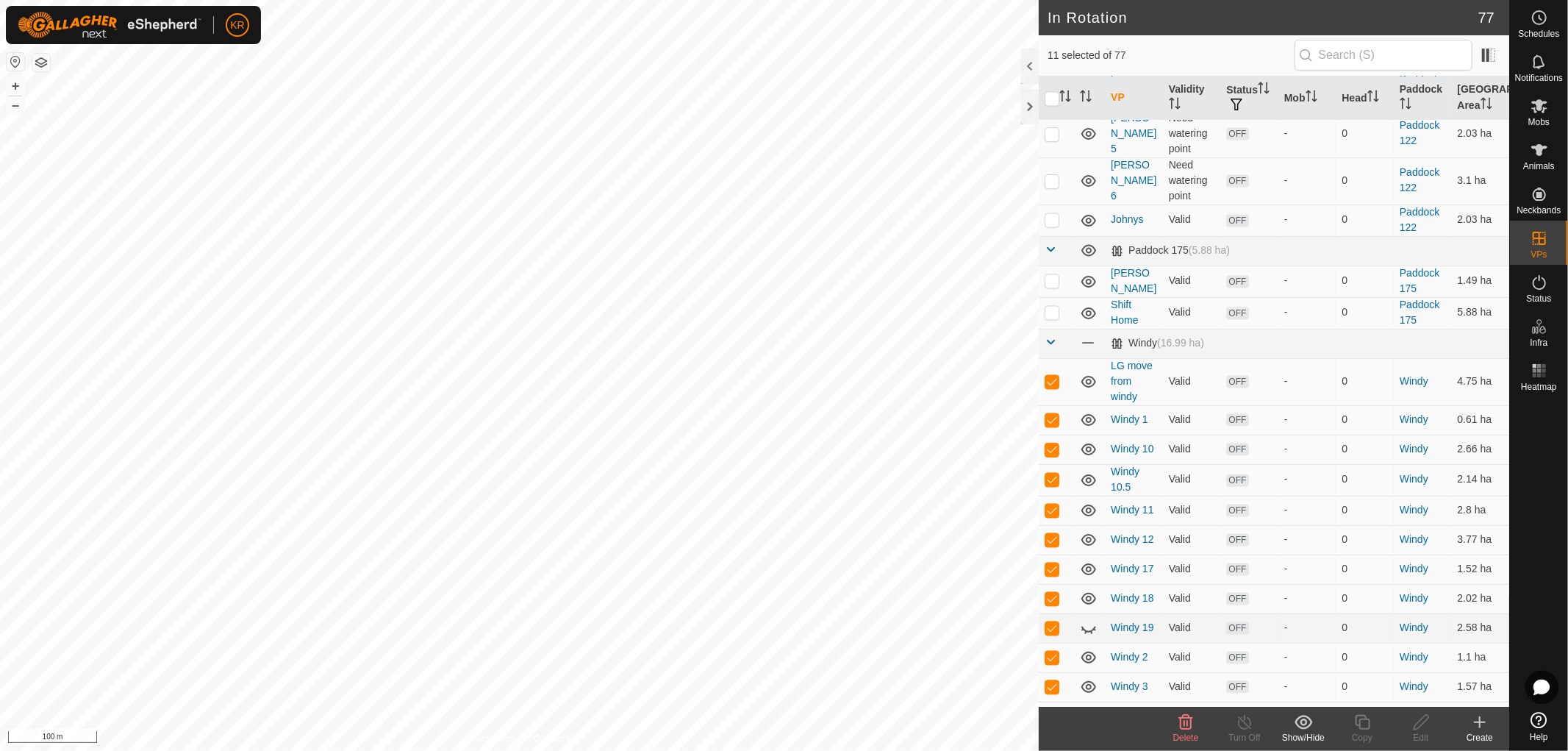
click at [1049, 710] on p-checkbox at bounding box center [1051, 716] width 15 height 12
checkbox input "true"
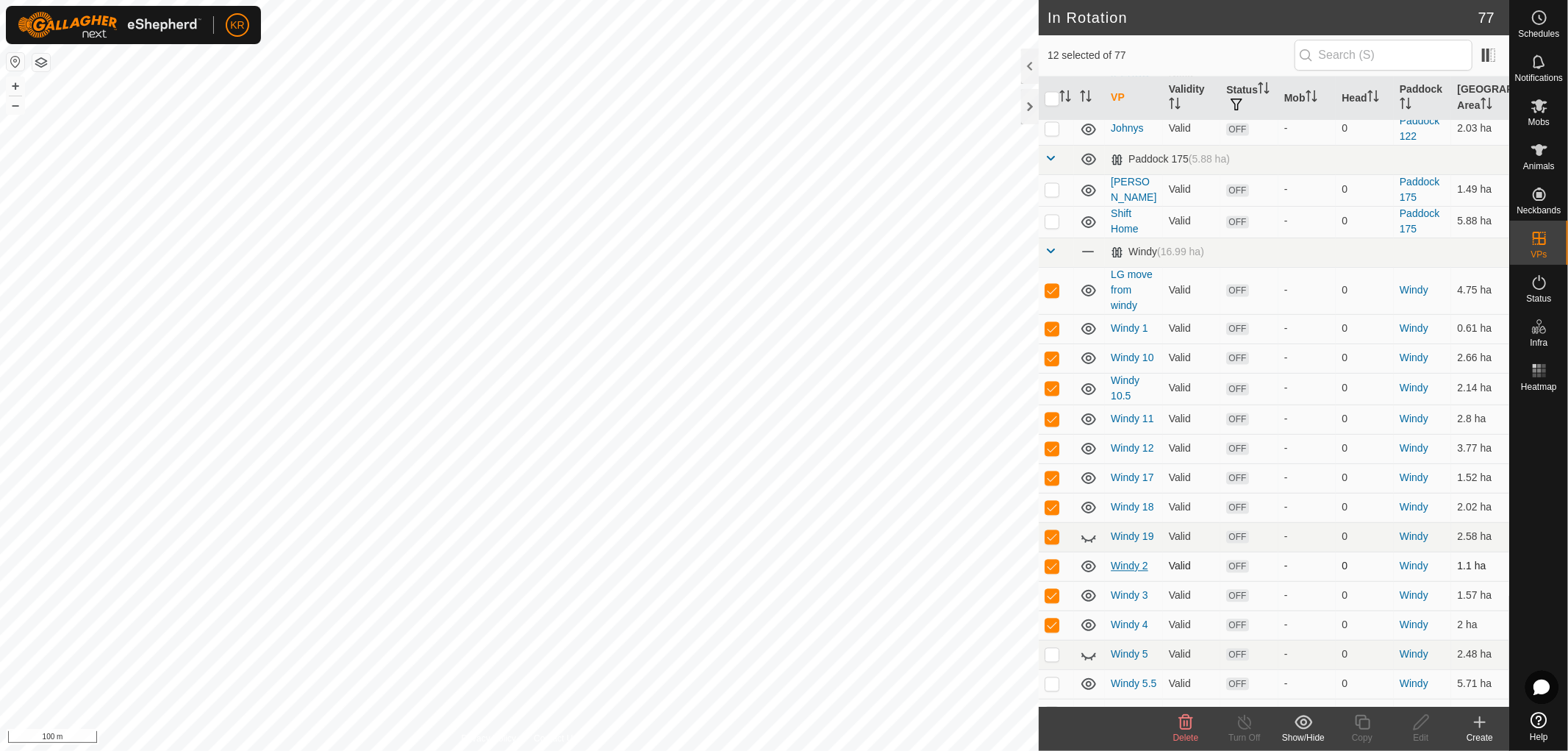
scroll to position [2429, 0]
click at [1052, 647] on p-checkbox at bounding box center [1051, 653] width 15 height 12
checkbox input "true"
click at [1048, 676] on p-checkbox at bounding box center [1051, 682] width 15 height 12
checkbox input "true"
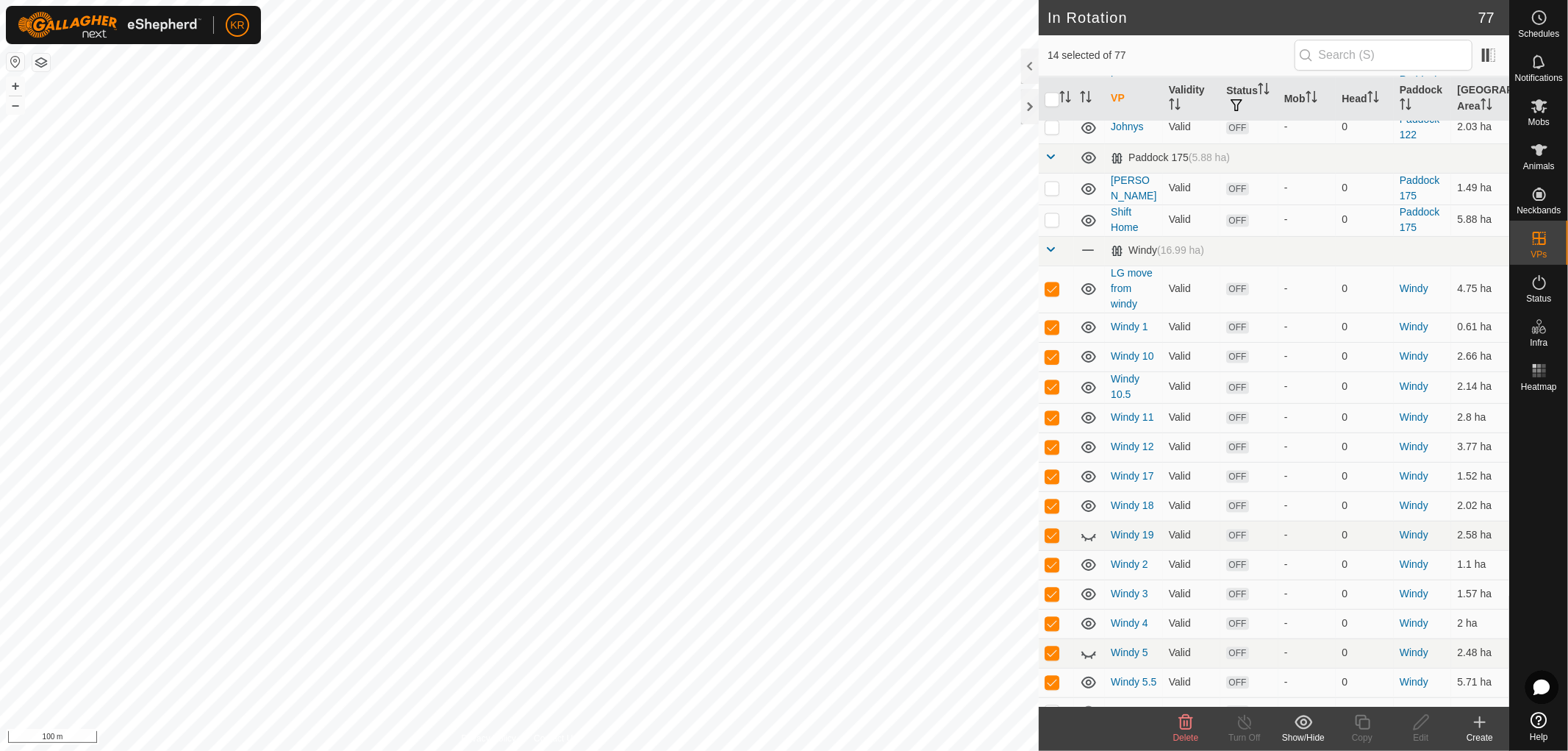
click at [1047, 706] on p-checkbox at bounding box center [1051, 712] width 15 height 12
checkbox input "true"
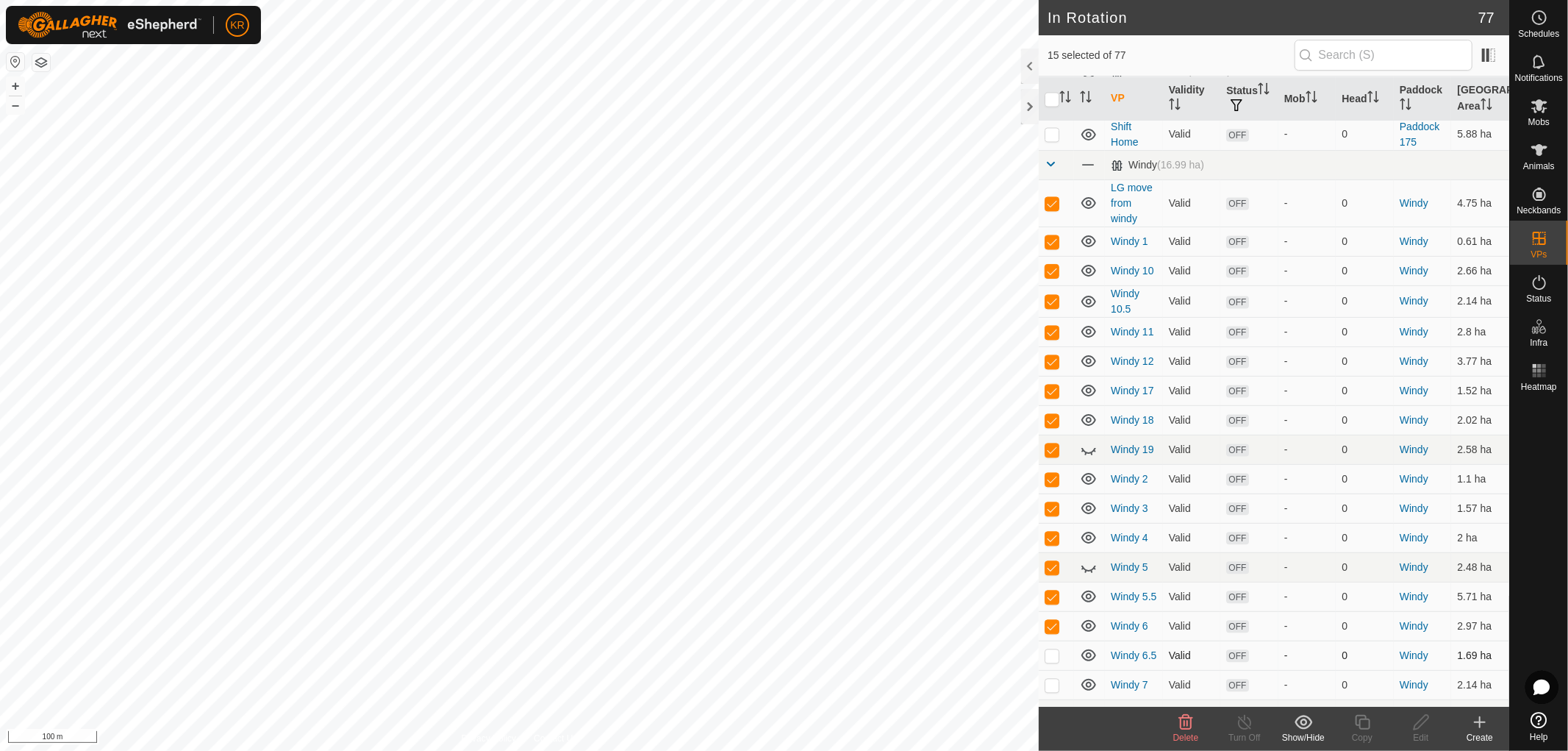
click at [1055, 649] on p-checkbox at bounding box center [1051, 655] width 15 height 12
checkbox input "true"
click at [1049, 679] on p-checkbox at bounding box center [1051, 685] width 15 height 12
checkbox input "true"
click at [1057, 708] on p-checkbox at bounding box center [1051, 714] width 15 height 12
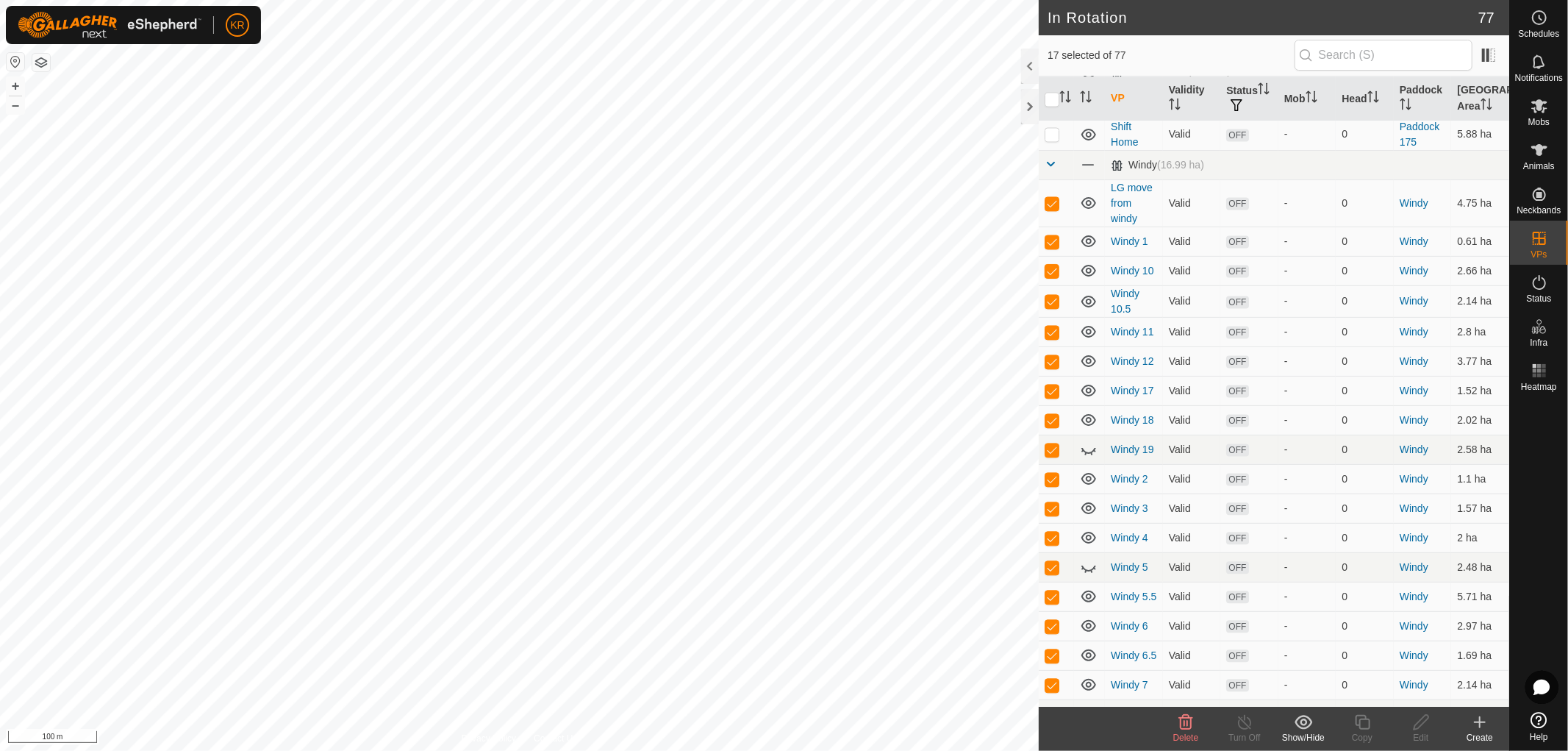
checkbox input "true"
click at [1297, 722] on icon at bounding box center [1303, 722] width 18 height 17
click at [1308, 690] on link "Move to 'In Storage'" at bounding box center [1347, 690] width 145 height 29
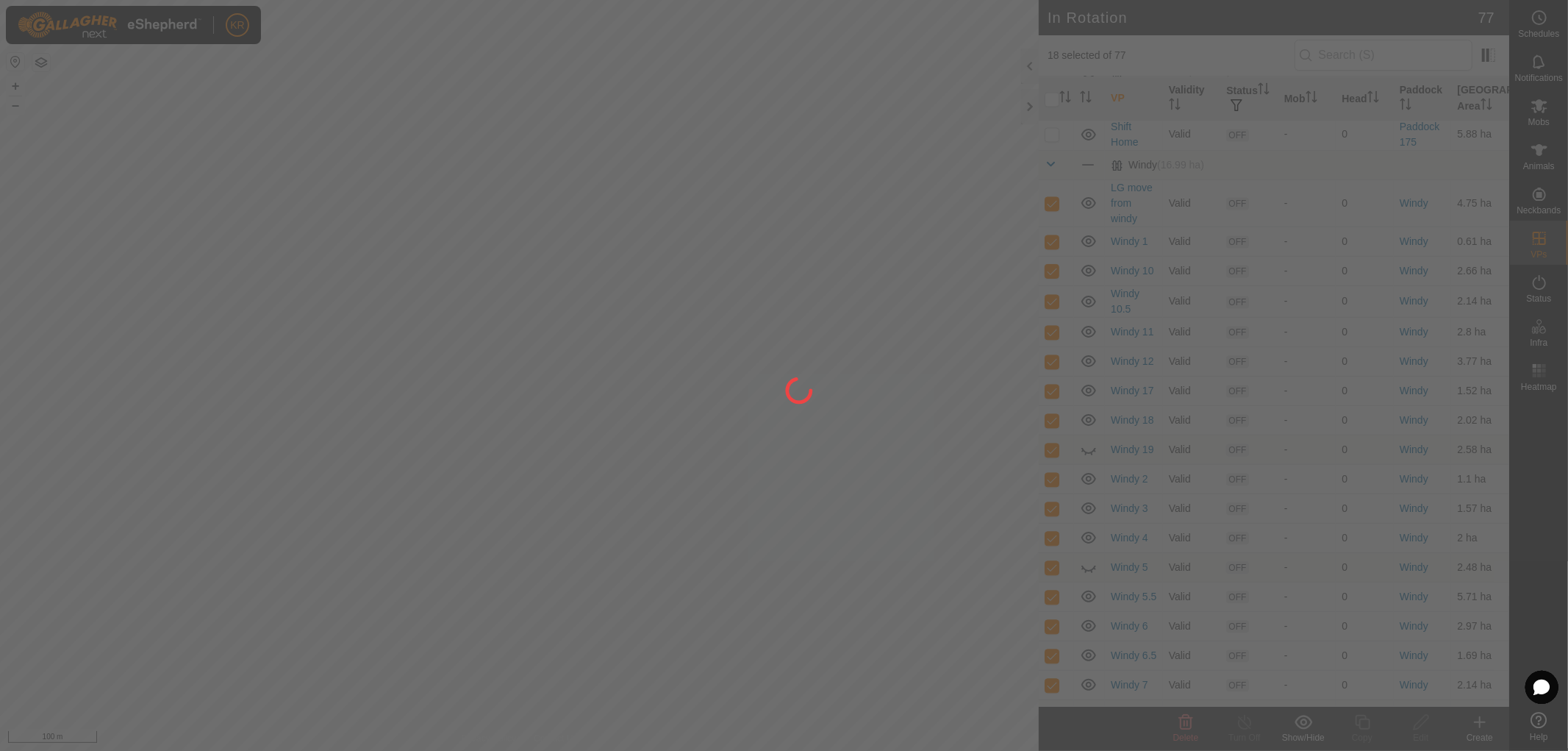
checkbox input "false"
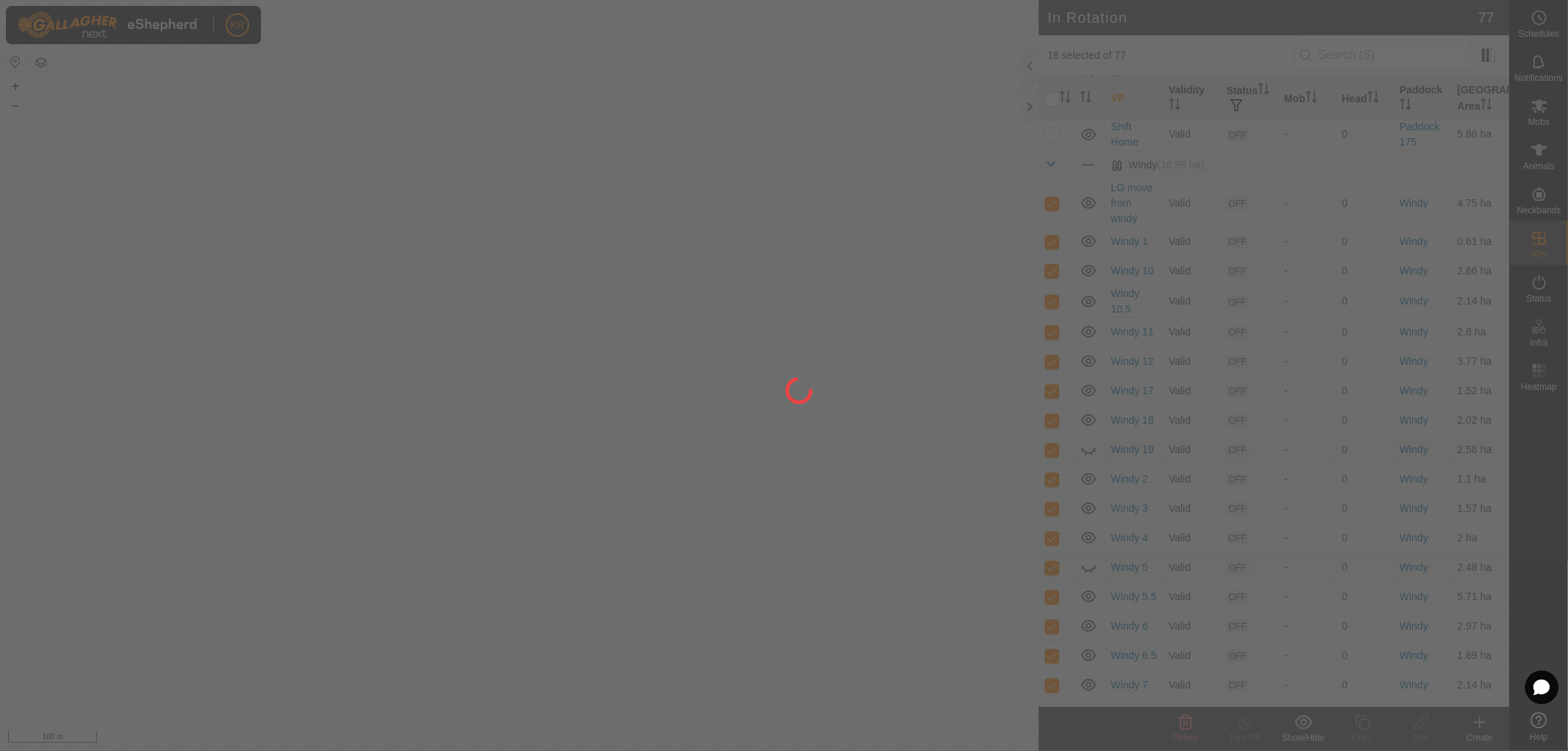
checkbox input "false"
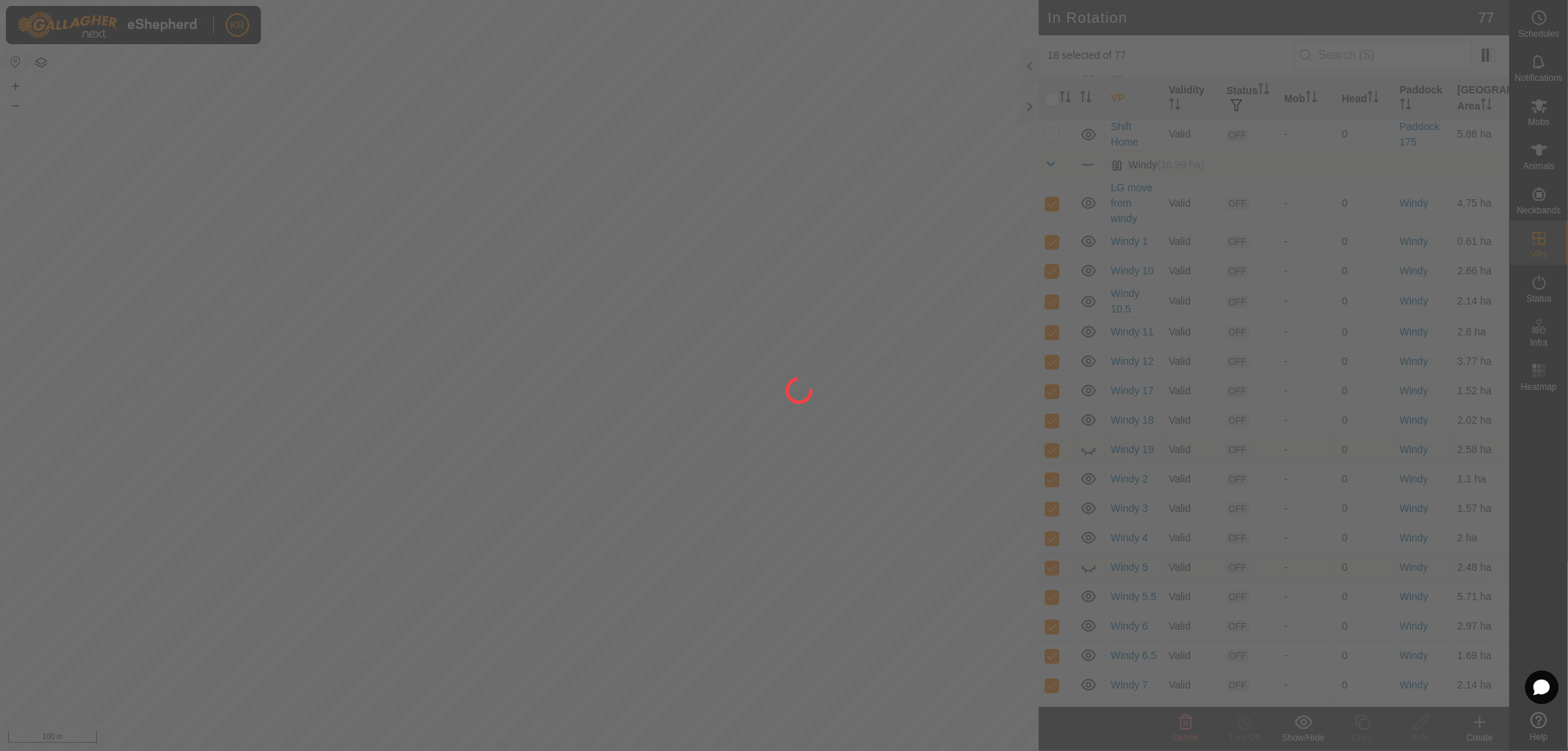
checkbox input "false"
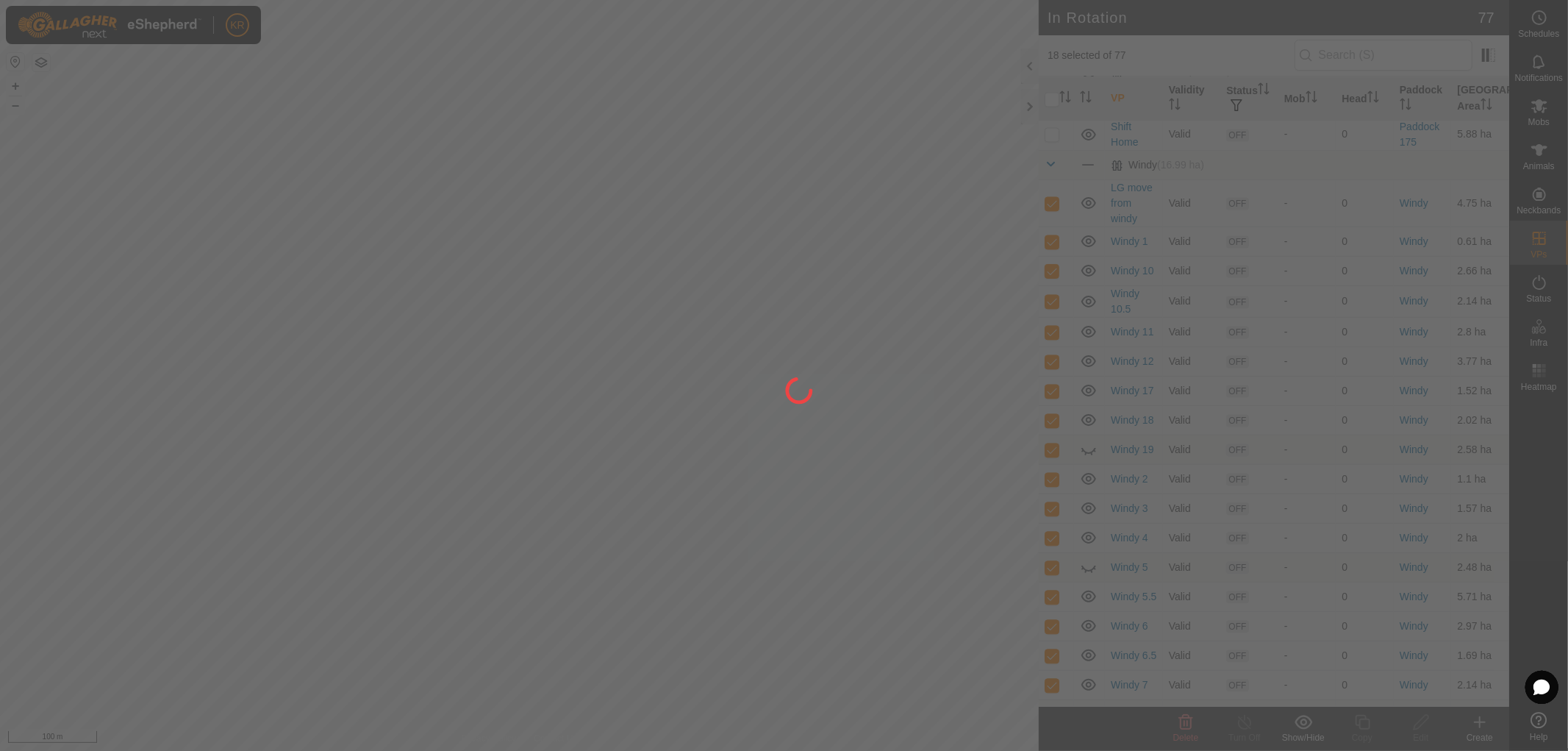
checkbox input "false"
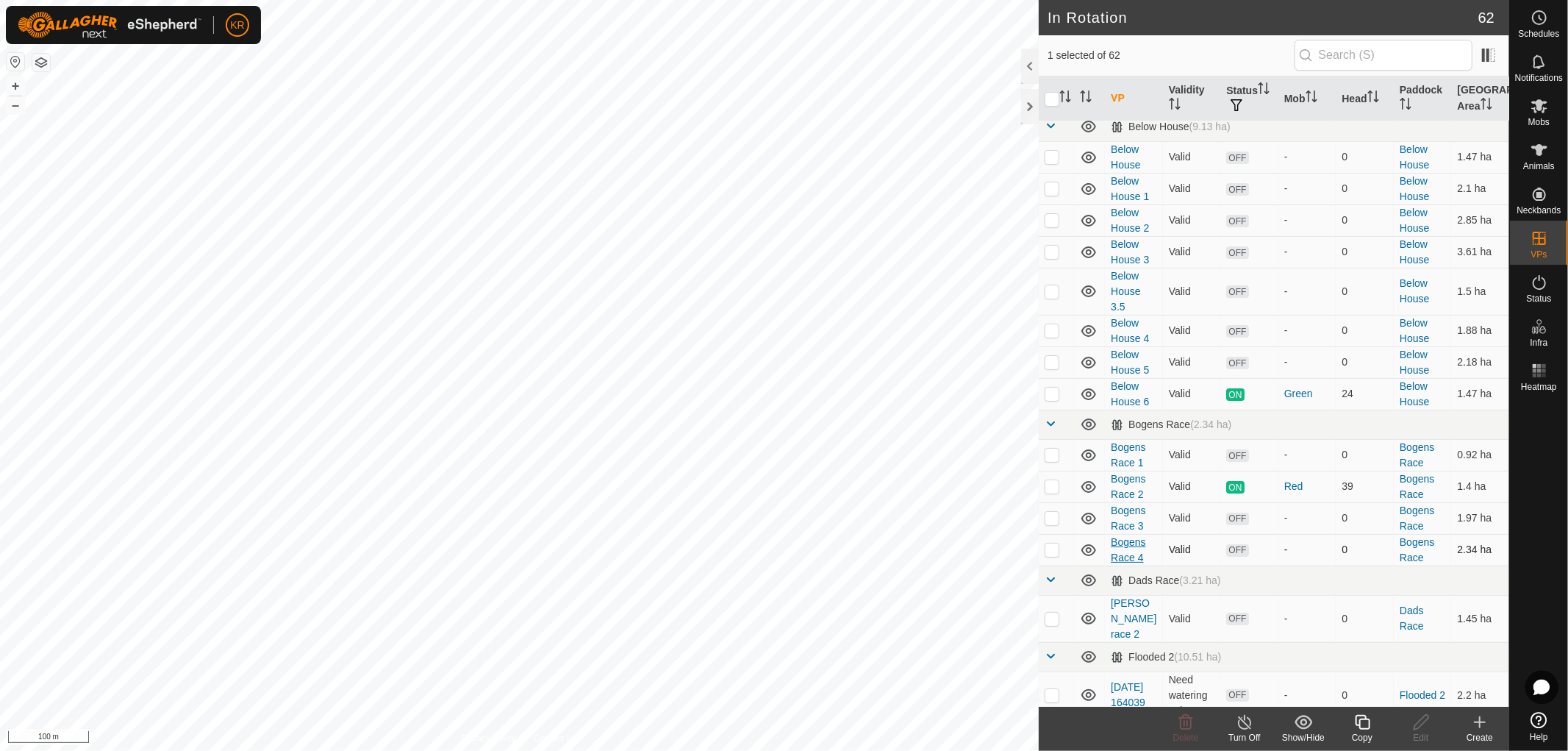
scroll to position [0, 0]
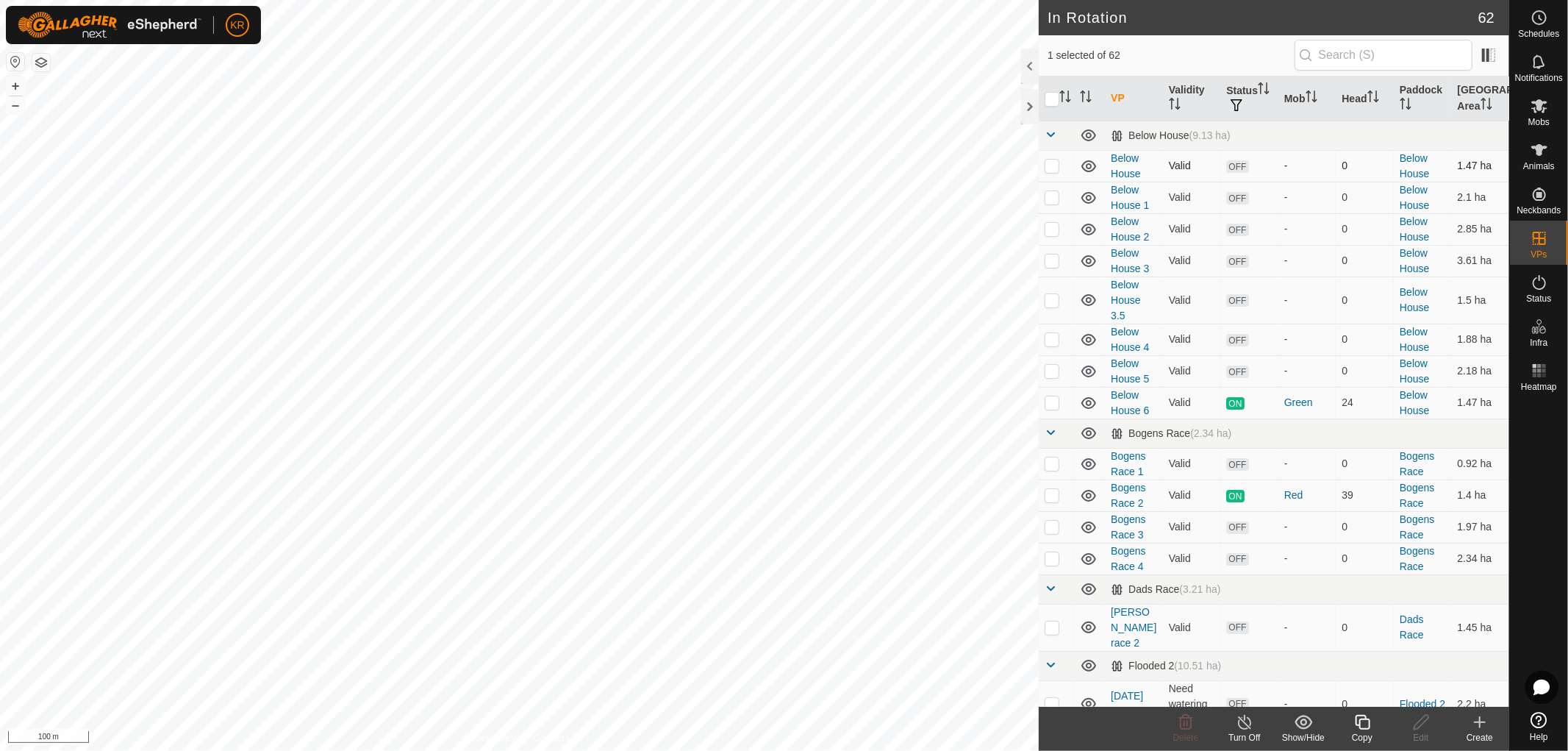
click at [1057, 165] on p-checkbox at bounding box center [1051, 165] width 15 height 12
click at [1047, 164] on p-checkbox at bounding box center [1051, 165] width 15 height 12
checkbox input "false"
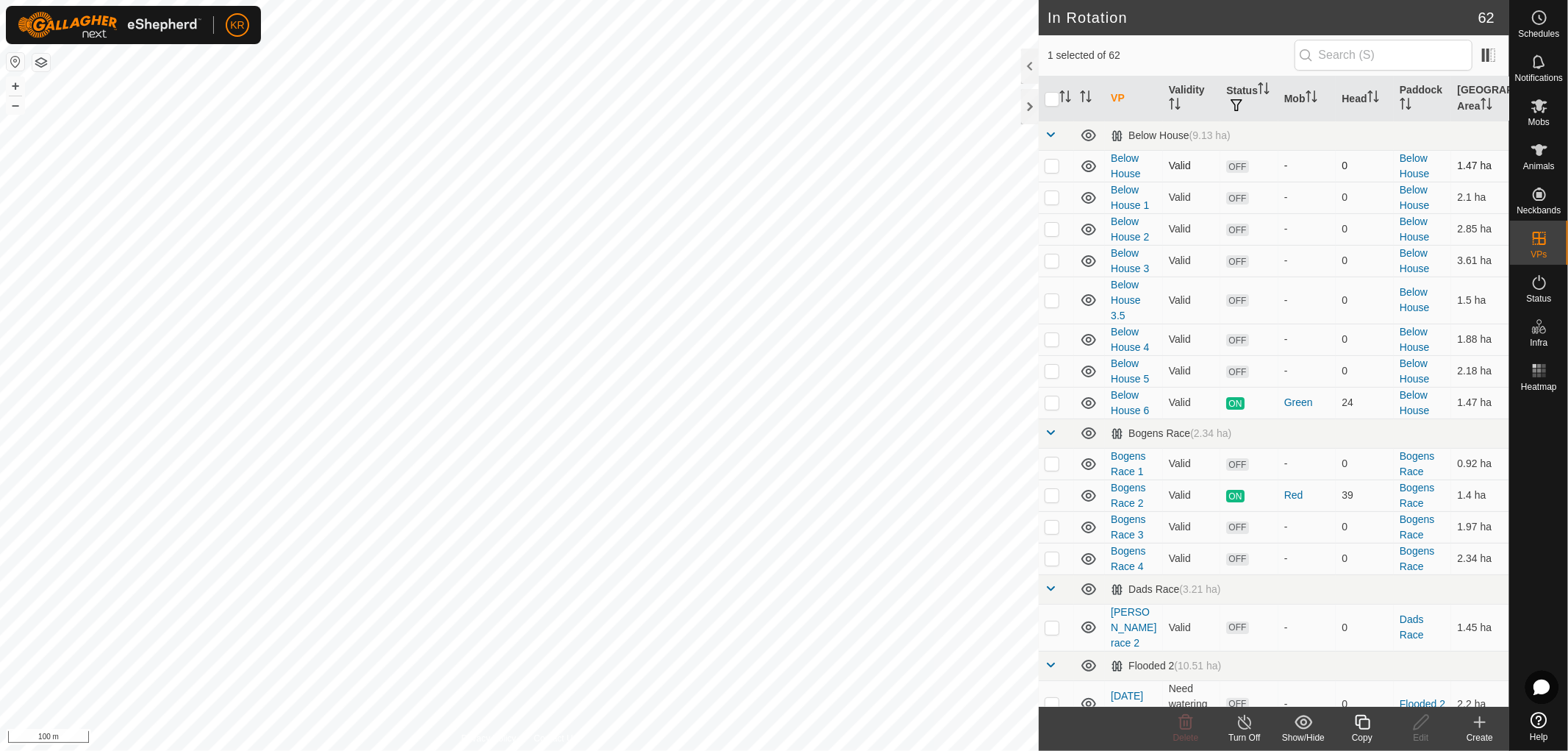
checkbox input "true"
checkbox input "false"
click at [1298, 724] on icon at bounding box center [1303, 722] width 18 height 17
click at [1313, 694] on span "Move to 'In Storage'" at bounding box center [1359, 690] width 104 height 17
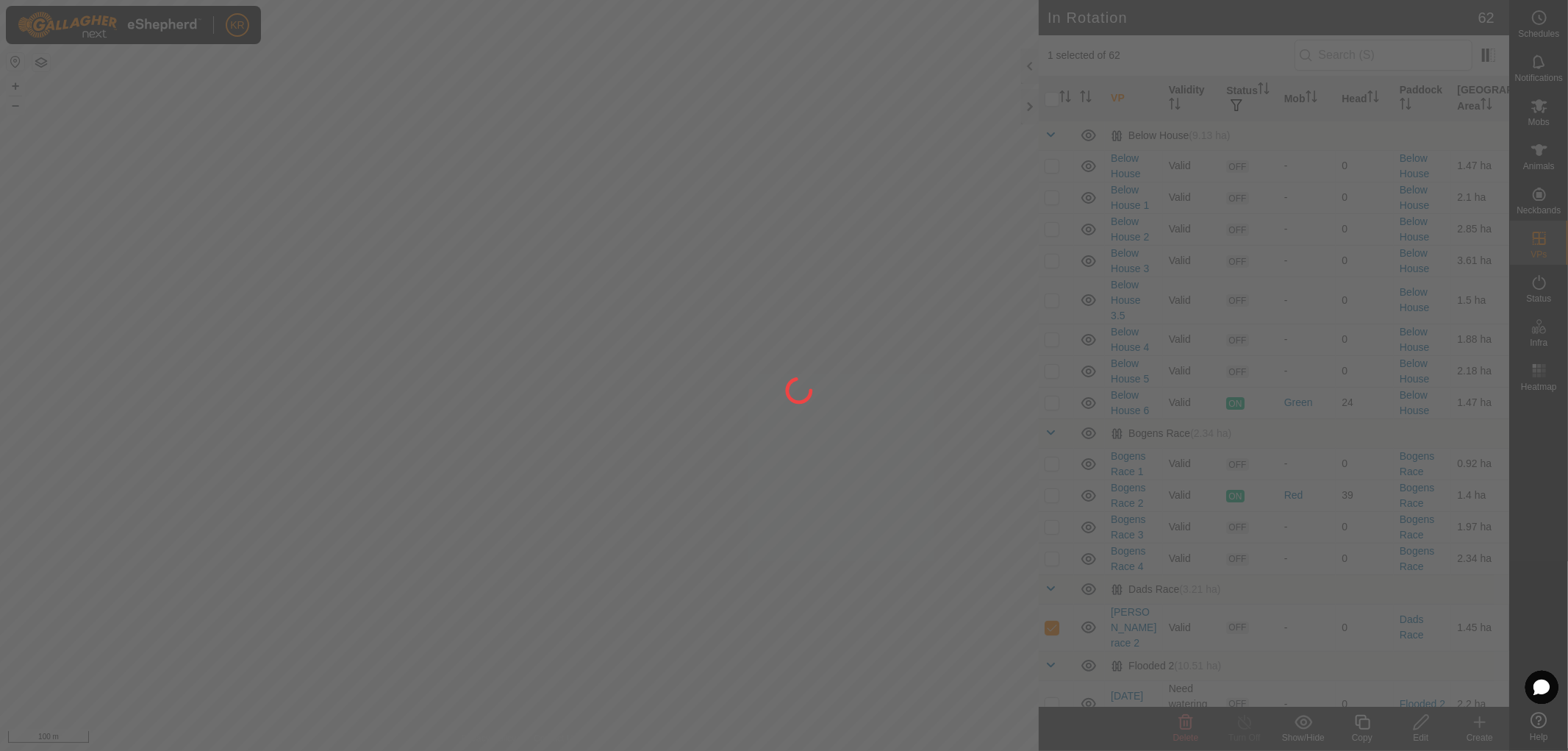
checkbox input "false"
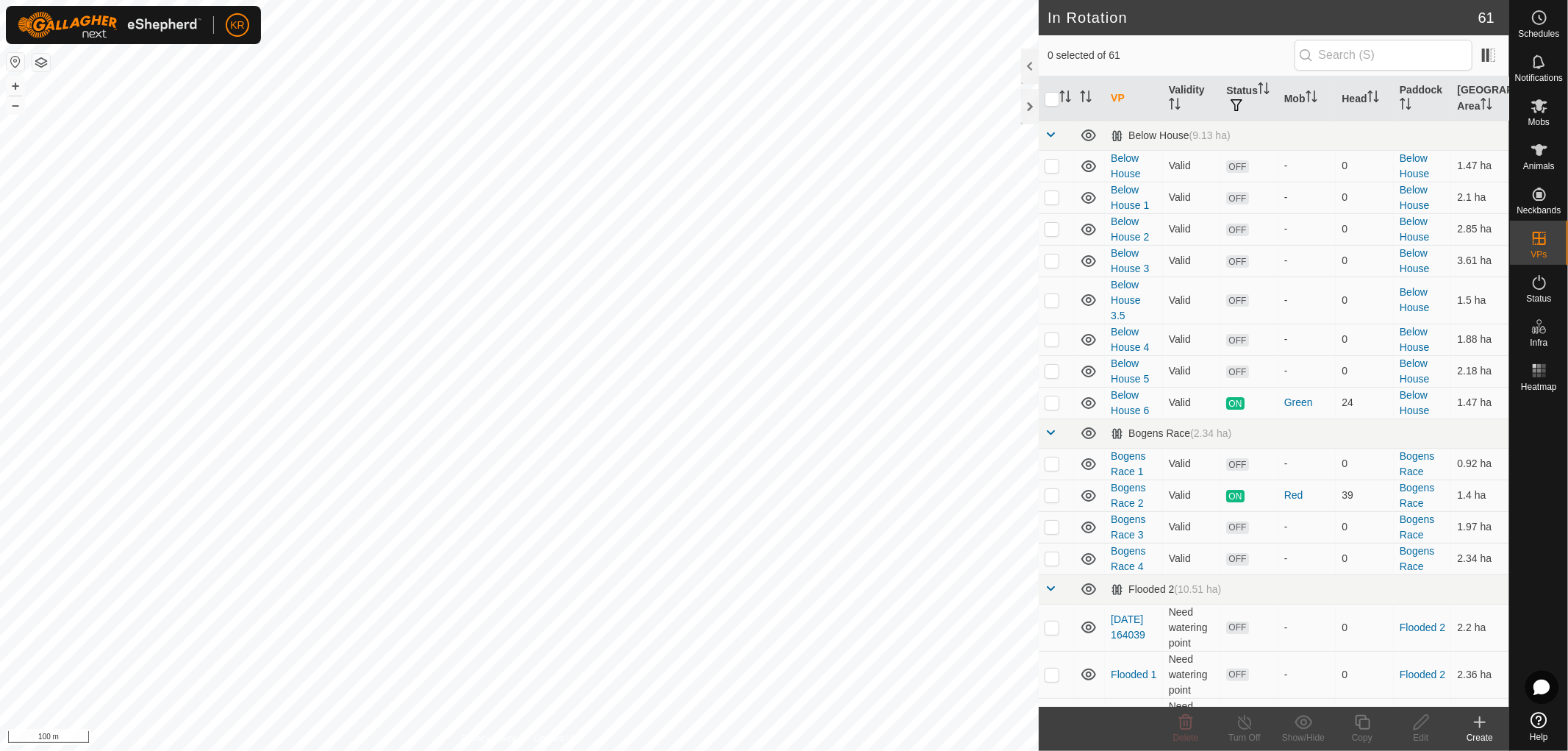
checkbox input "true"
click at [1302, 730] on icon at bounding box center [1303, 722] width 18 height 17
click at [1314, 686] on link "Move to 'In Storage'" at bounding box center [1347, 690] width 145 height 29
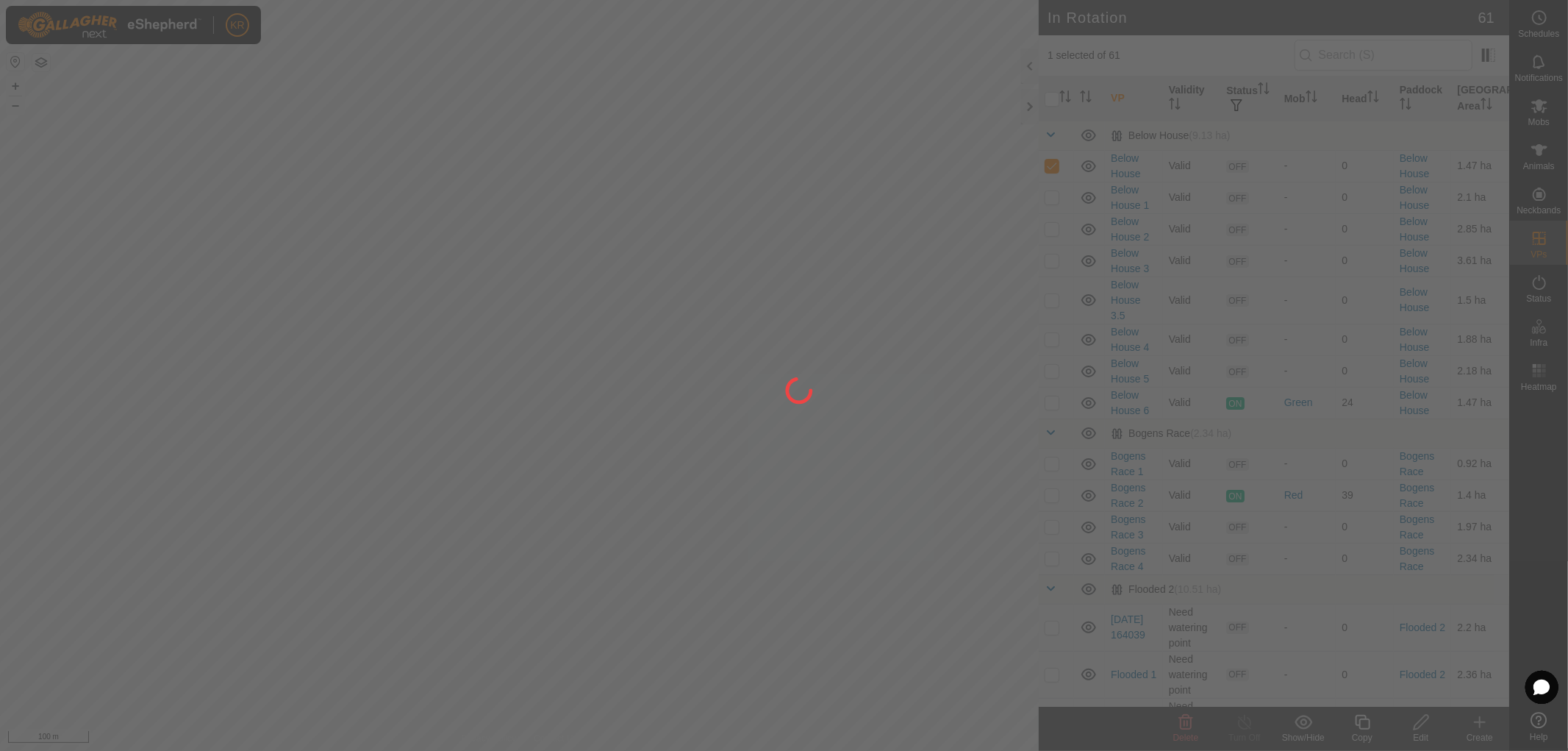
checkbox input "false"
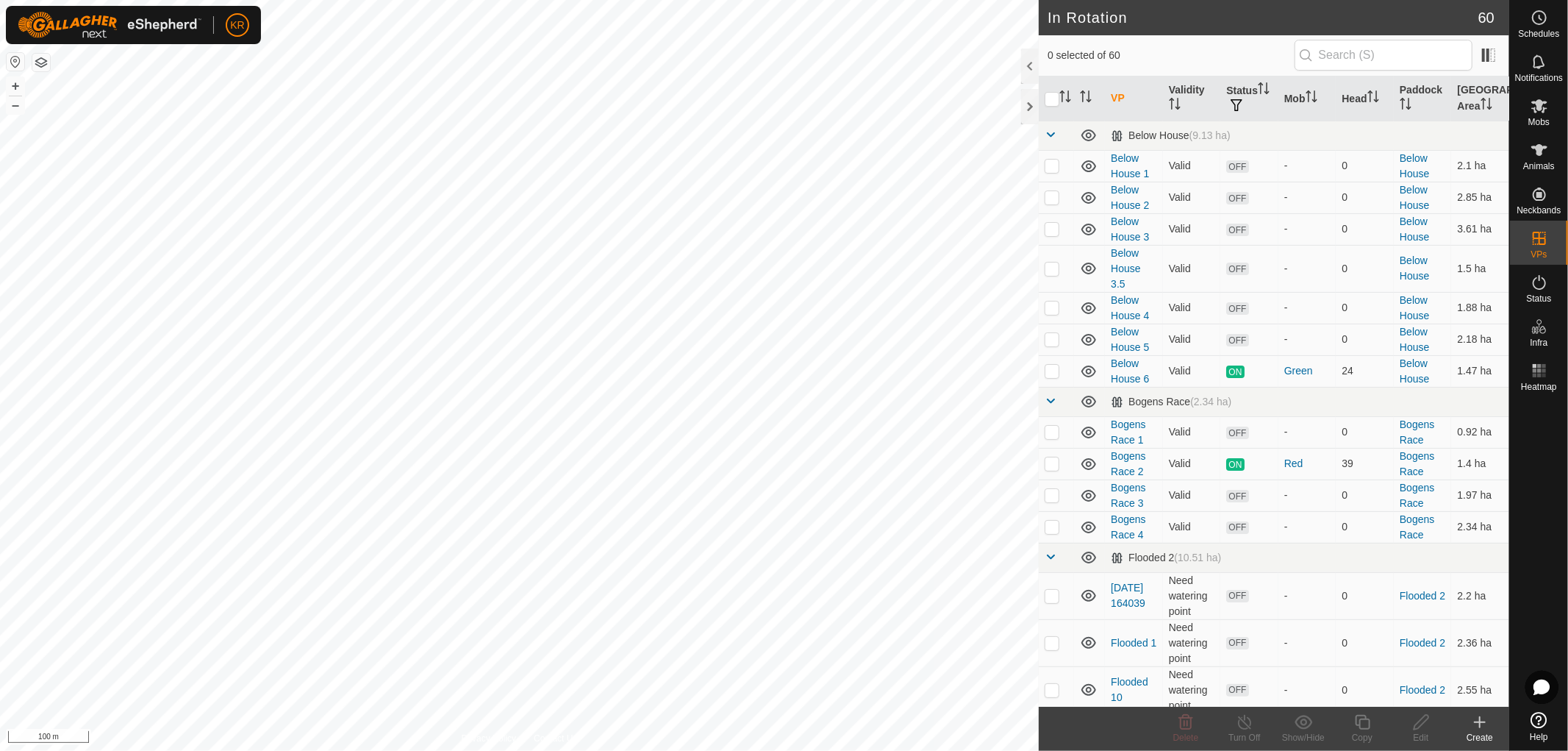
checkbox input "true"
click at [1303, 725] on icon at bounding box center [1303, 722] width 17 height 14
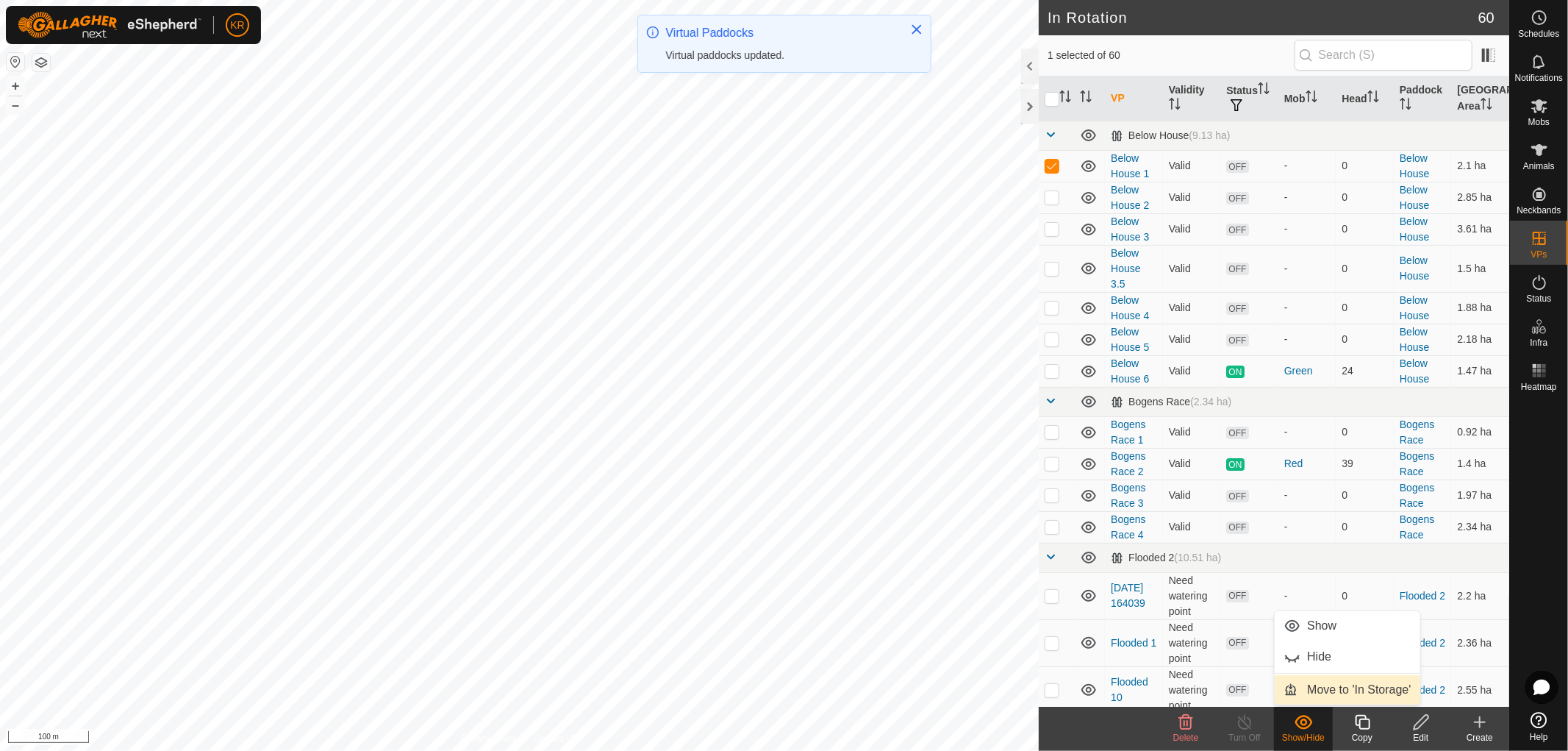
click at [1321, 677] on link "Move to 'In Storage'" at bounding box center [1347, 690] width 145 height 29
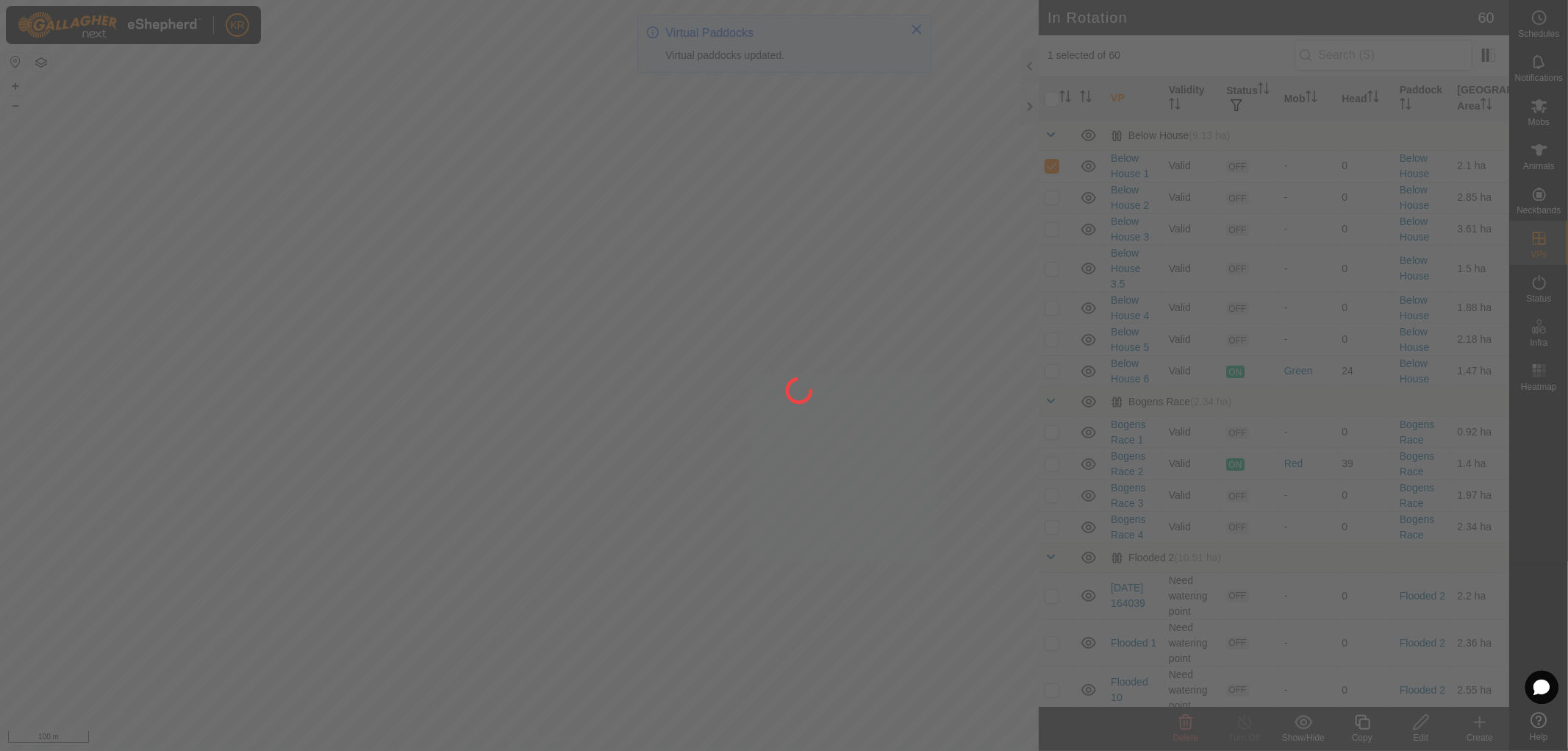
checkbox input "false"
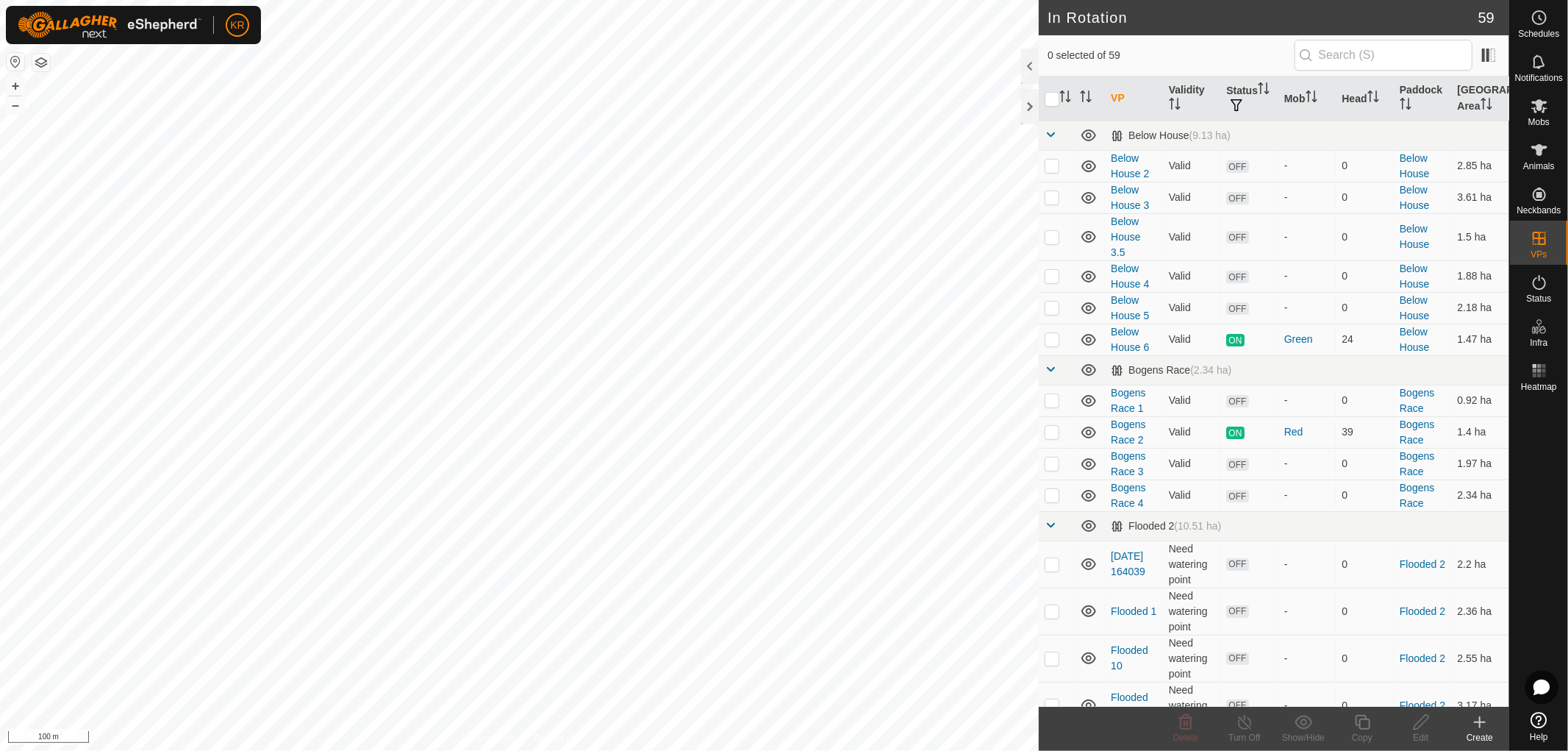
checkbox input "true"
click at [1303, 731] on div "Show/Hide" at bounding box center [1302, 737] width 59 height 14
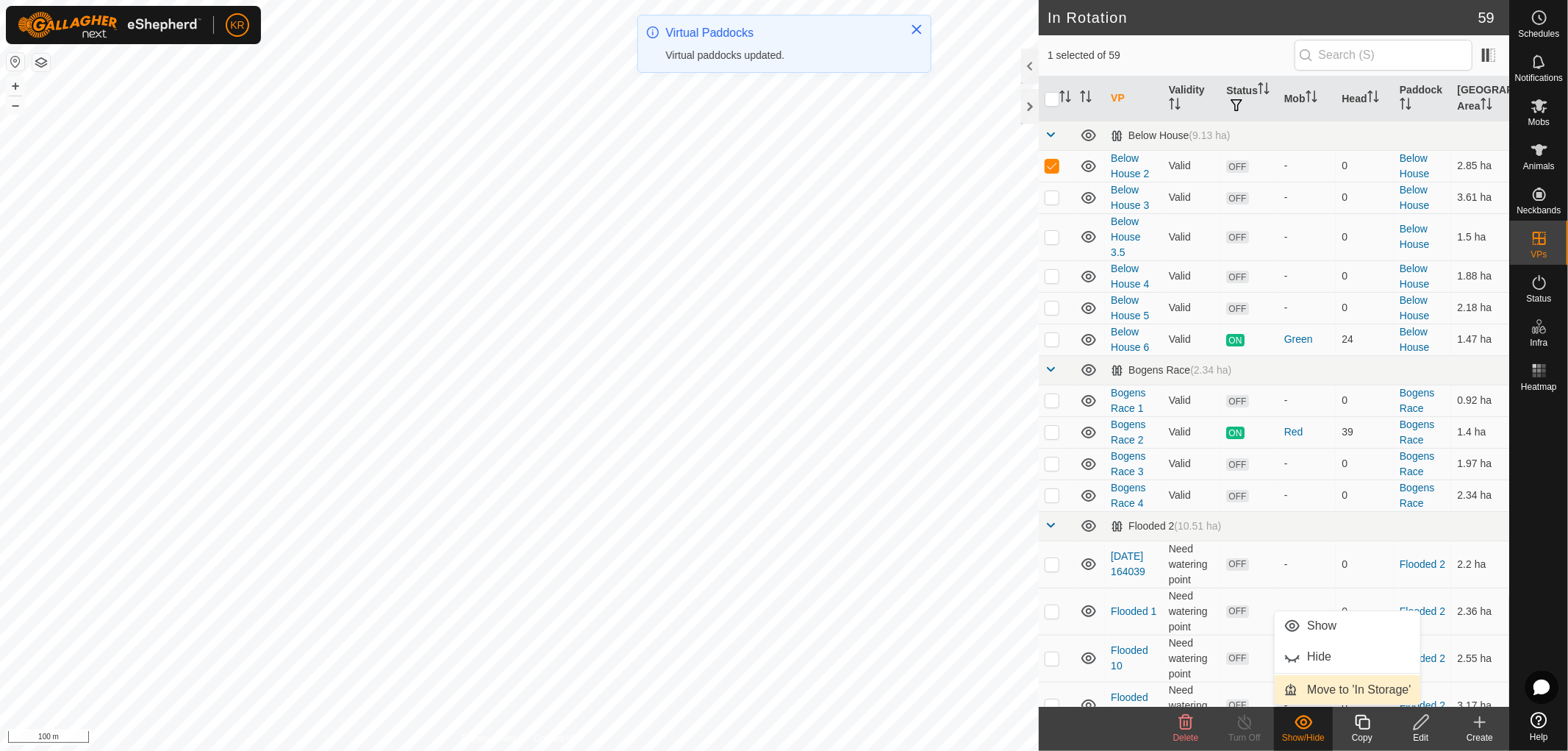
click at [1316, 687] on link "Move to 'In Storage'" at bounding box center [1347, 690] width 145 height 29
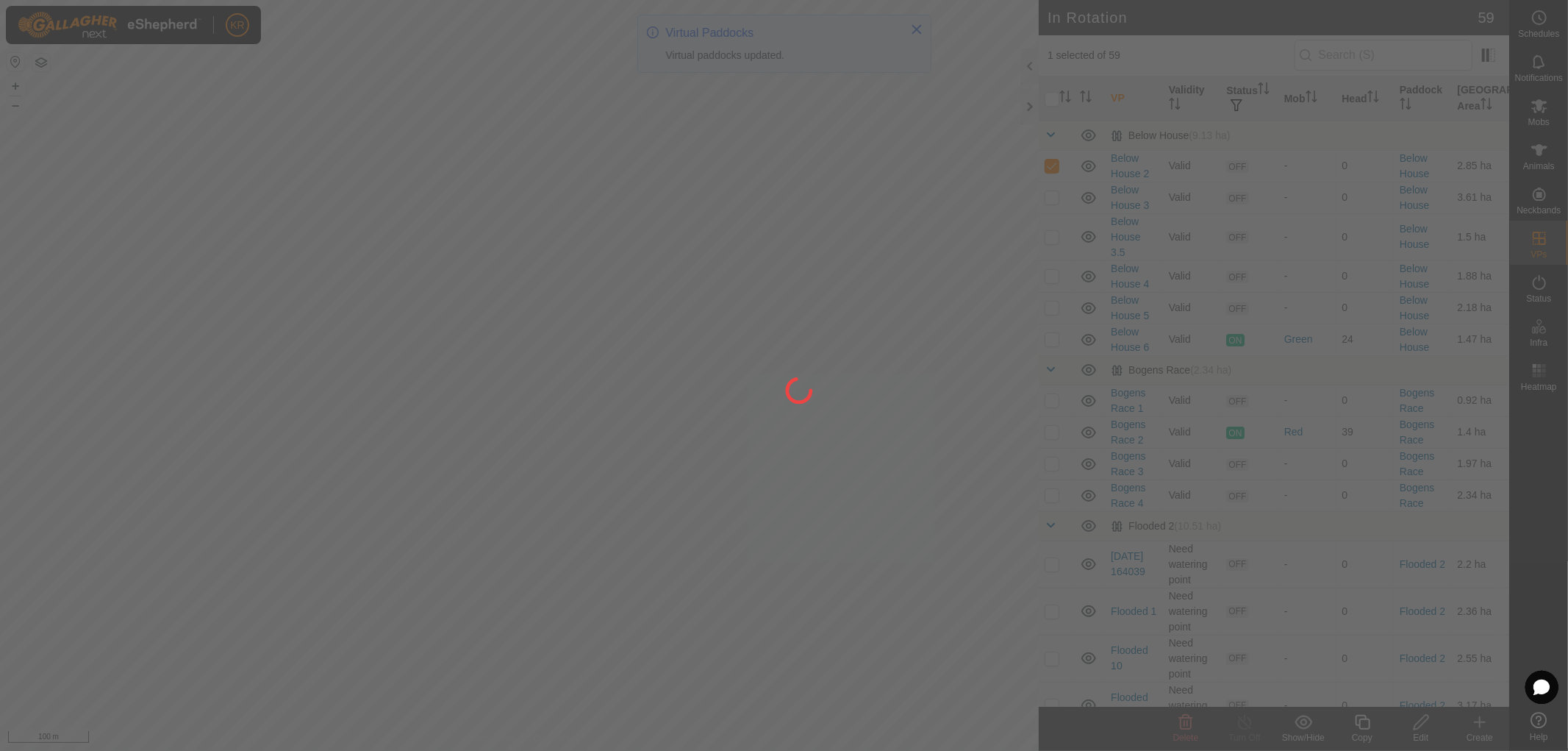
checkbox input "false"
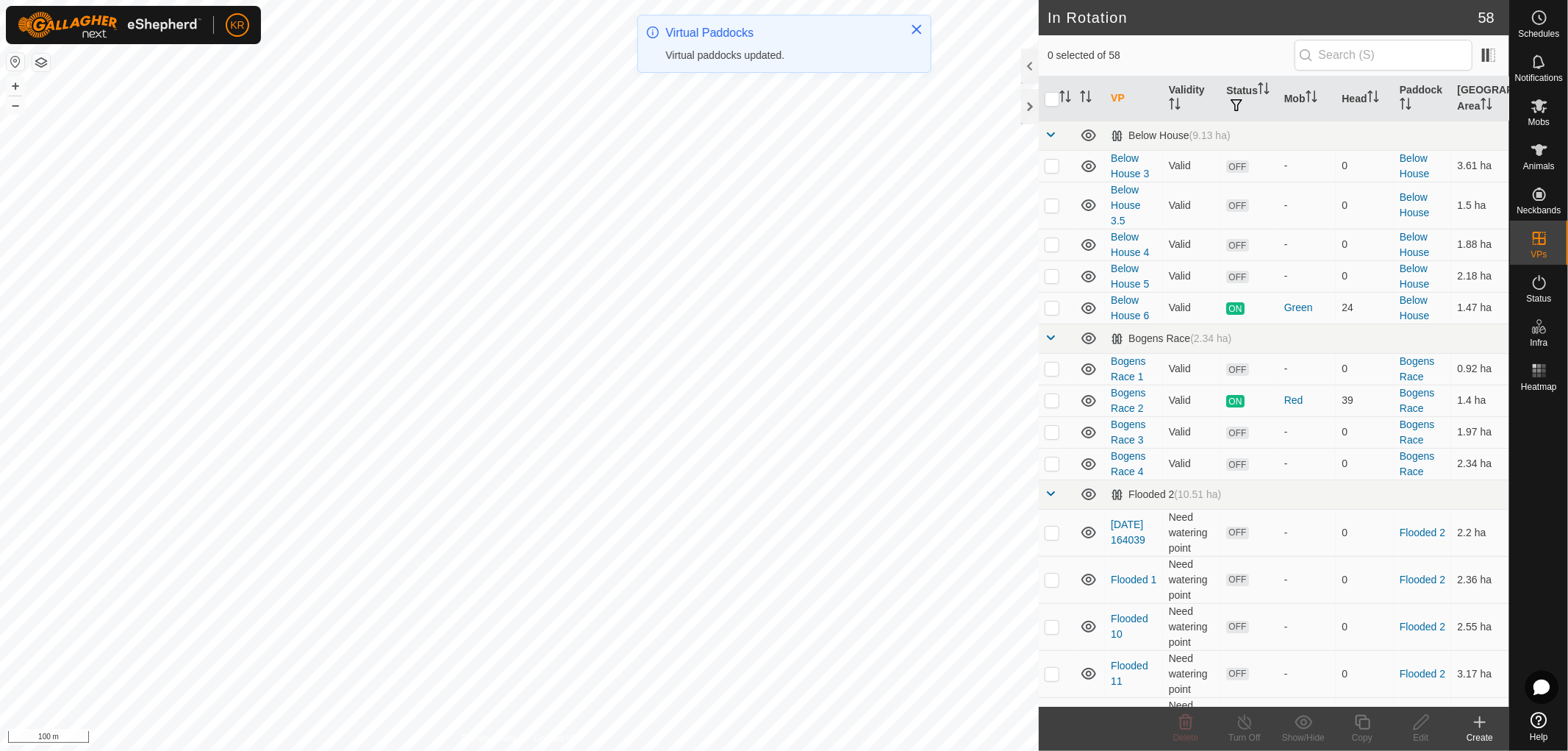
checkbox input "true"
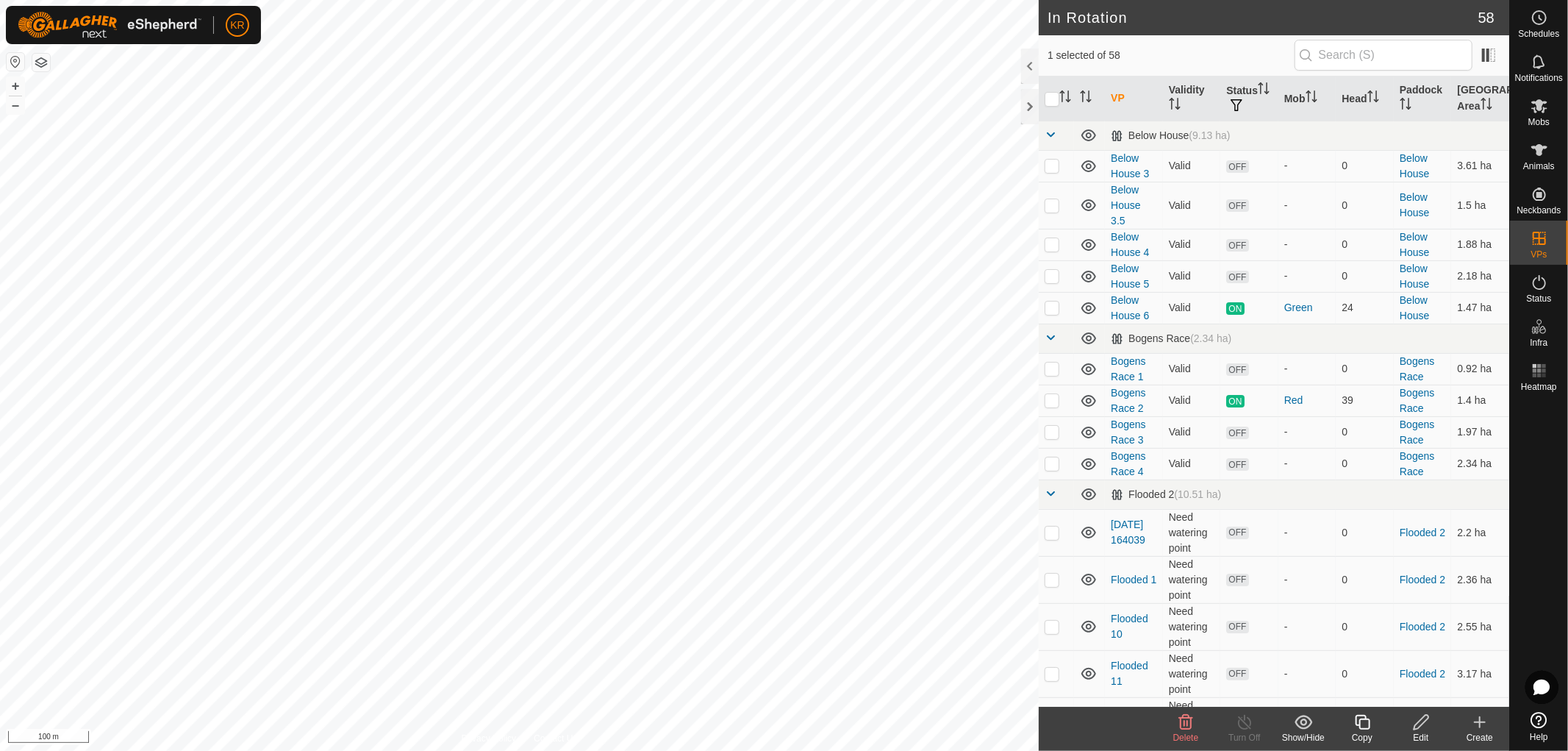
checkbox input "true"
checkbox input "false"
checkbox input "true"
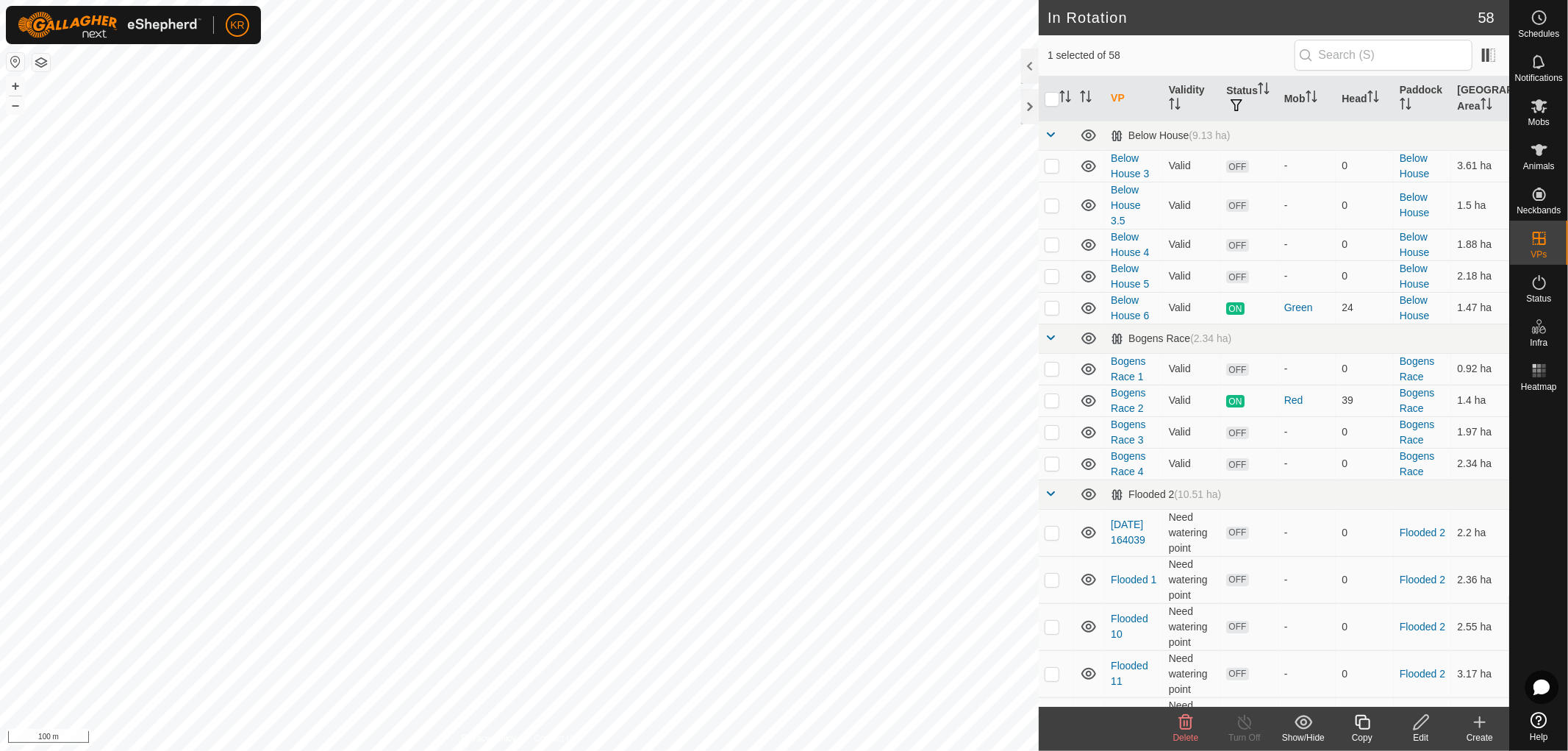
checkbox input "false"
checkbox input "true"
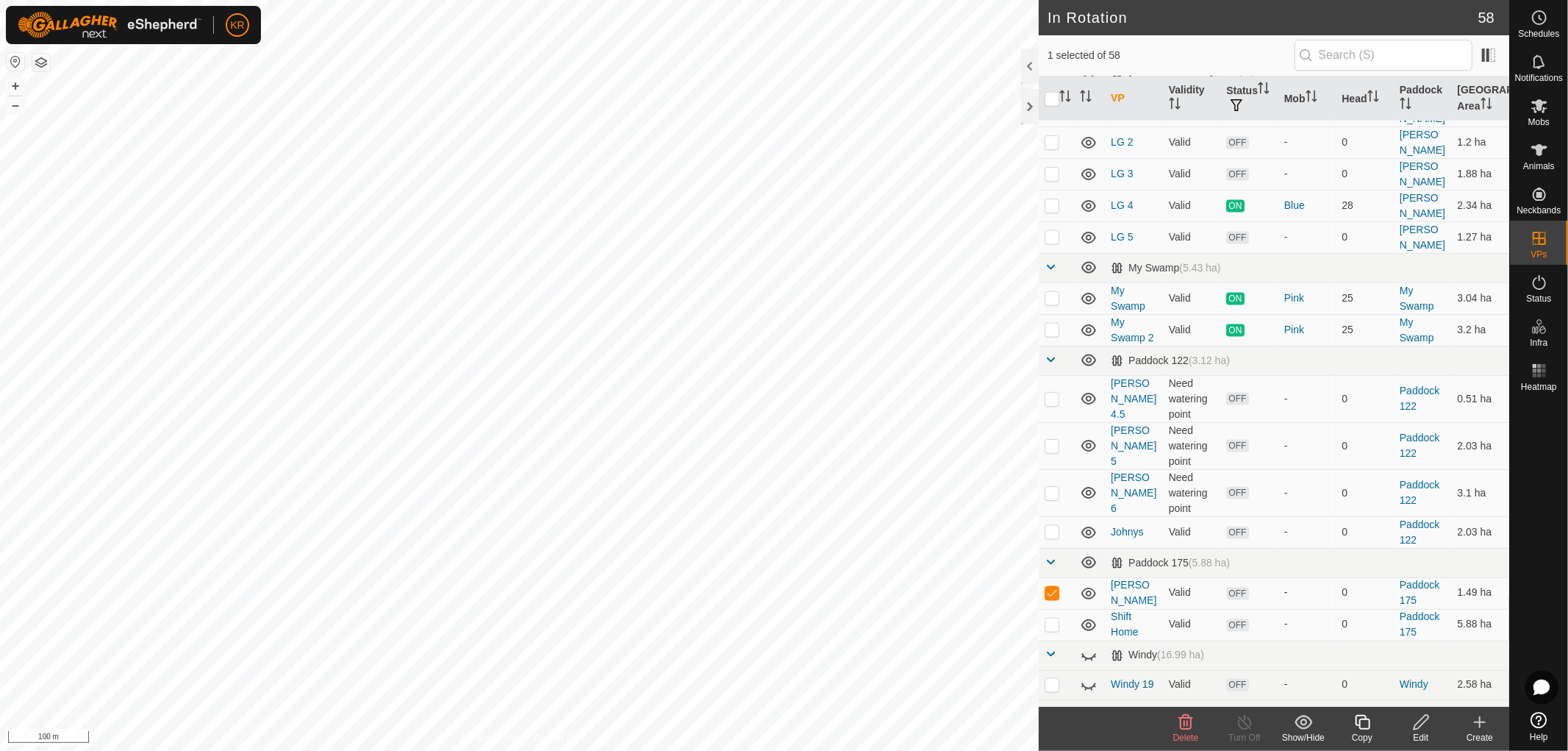
scroll to position [1893, 0]
